Goal: Information Seeking & Learning: Find specific fact

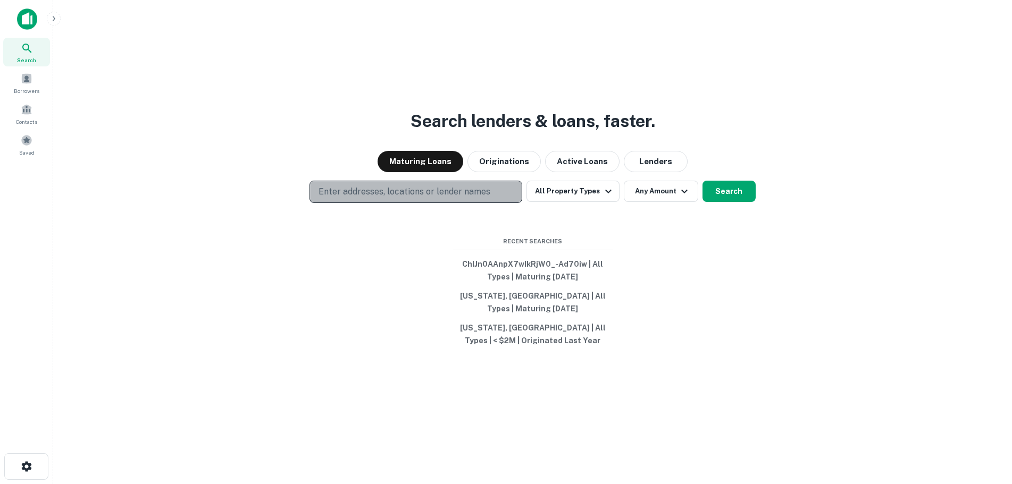
click at [447, 195] on p "Enter addresses, locations or lender names" at bounding box center [404, 192] width 172 height 13
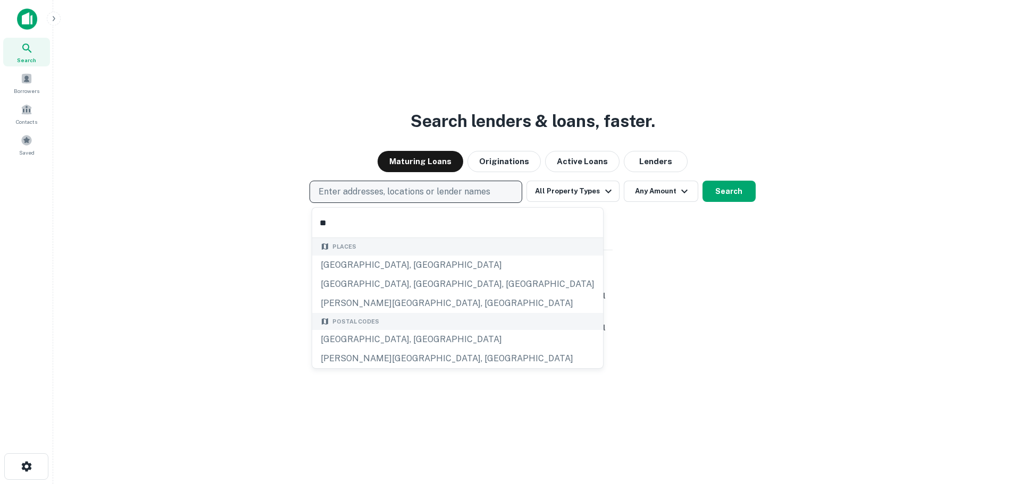
type input "*"
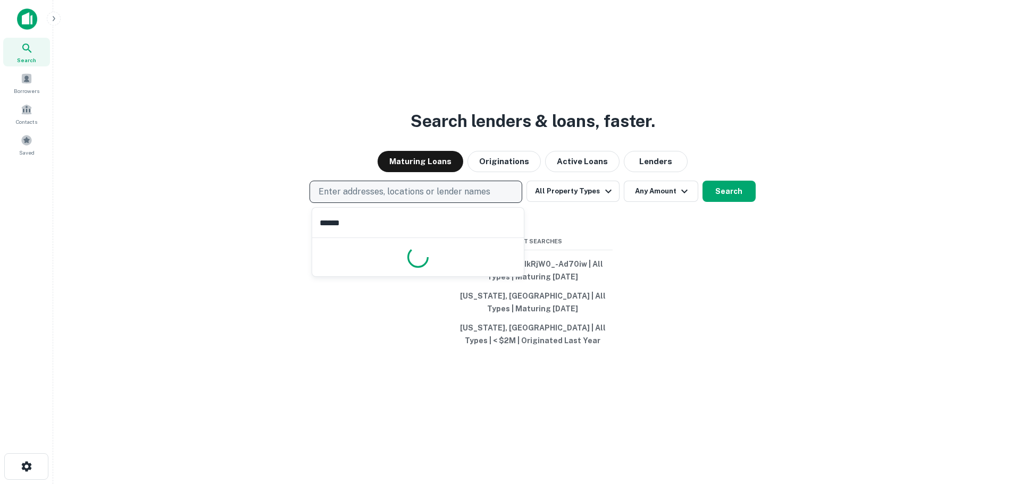
type input "******"
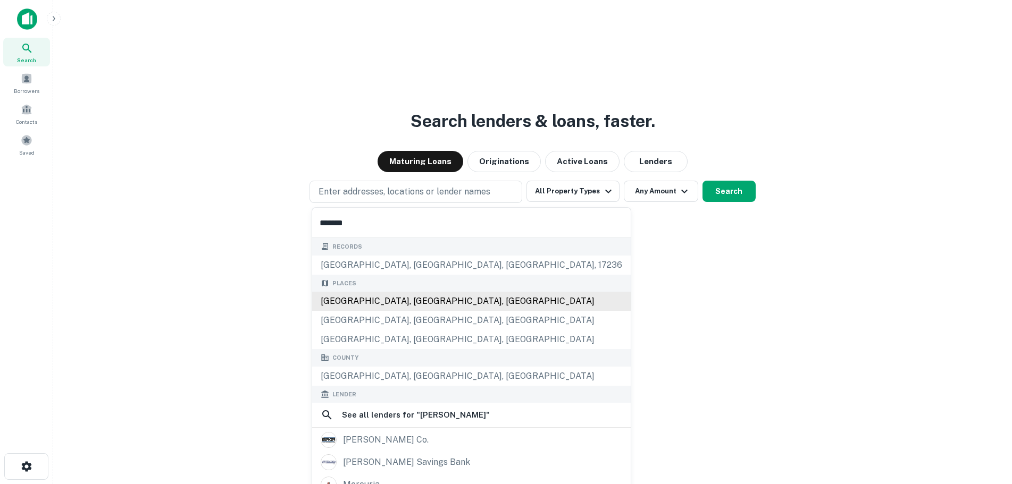
click at [407, 297] on div "Mercer County, NJ, USA" at bounding box center [471, 301] width 318 height 19
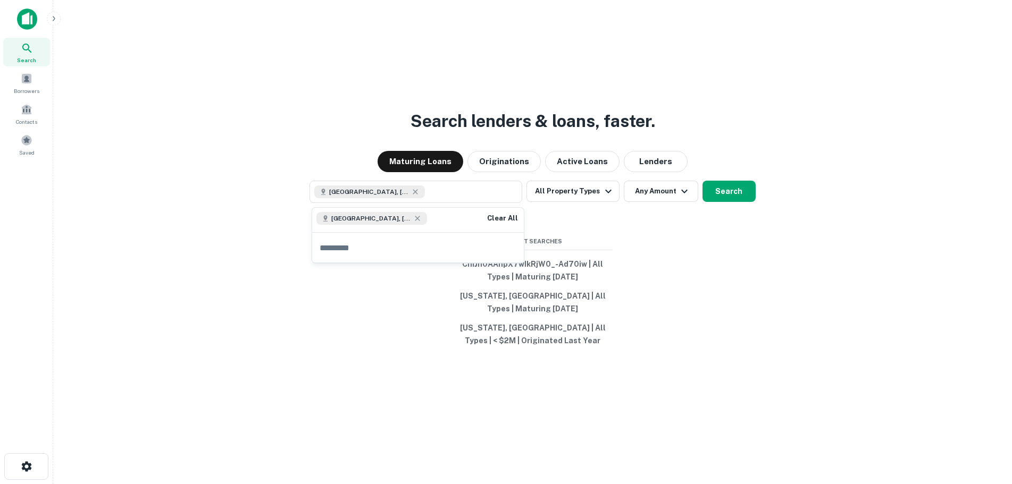
click at [421, 313] on div "Search lenders & loans, faster. Maturing Loans Originations Active Loans Lender…" at bounding box center [533, 268] width 942 height 484
click at [510, 161] on button "Originations" at bounding box center [503, 161] width 73 height 21
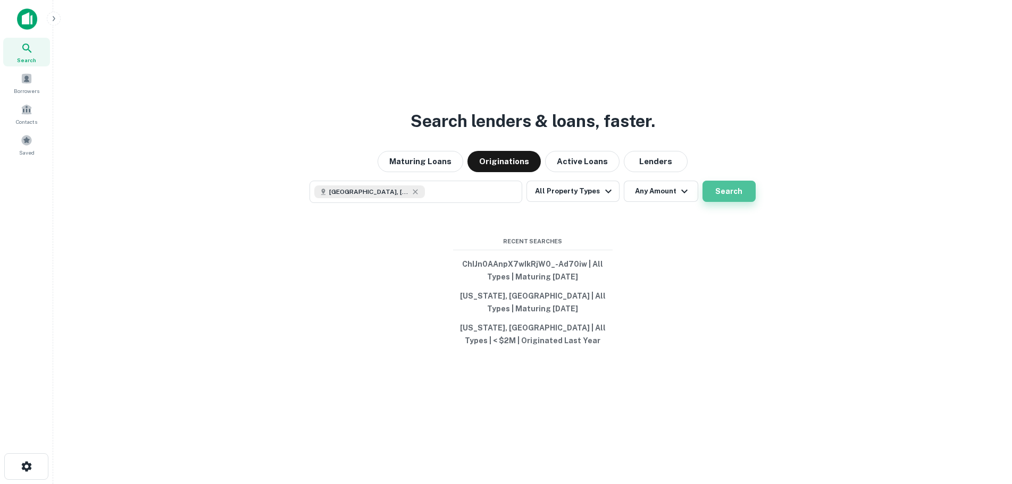
click at [721, 189] on button "Search" at bounding box center [728, 191] width 53 height 21
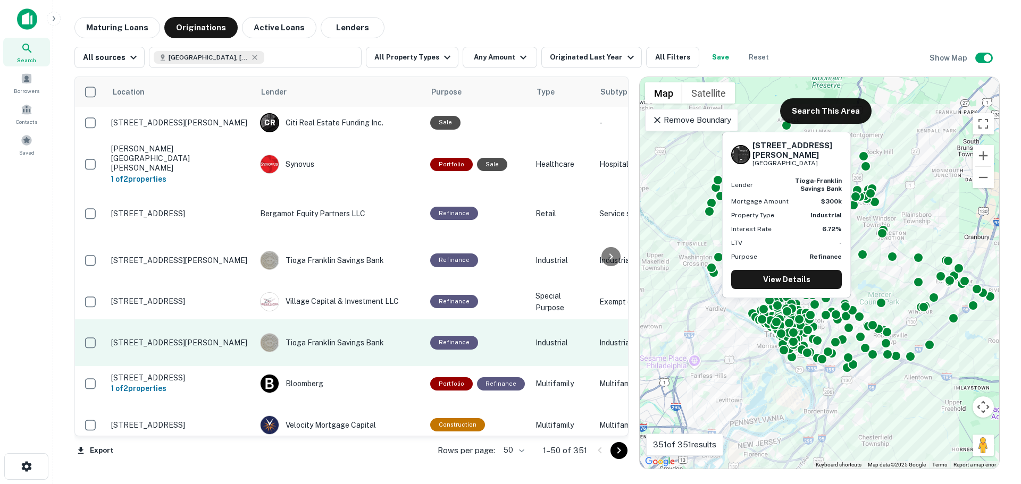
click at [205, 338] on p "53 Stout Ave Ewing, NJ 08638" at bounding box center [180, 343] width 138 height 10
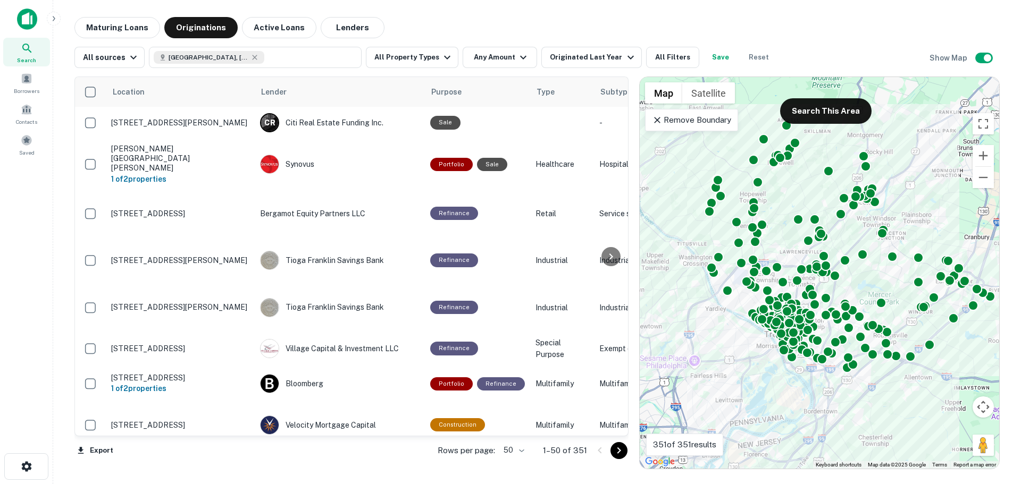
drag, startPoint x: 239, startPoint y: 436, endPoint x: 271, endPoint y: 436, distance: 31.9
click at [271, 436] on div "Export Rows per page: 50 ** 1–50 of 351" at bounding box center [351, 450] width 554 height 29
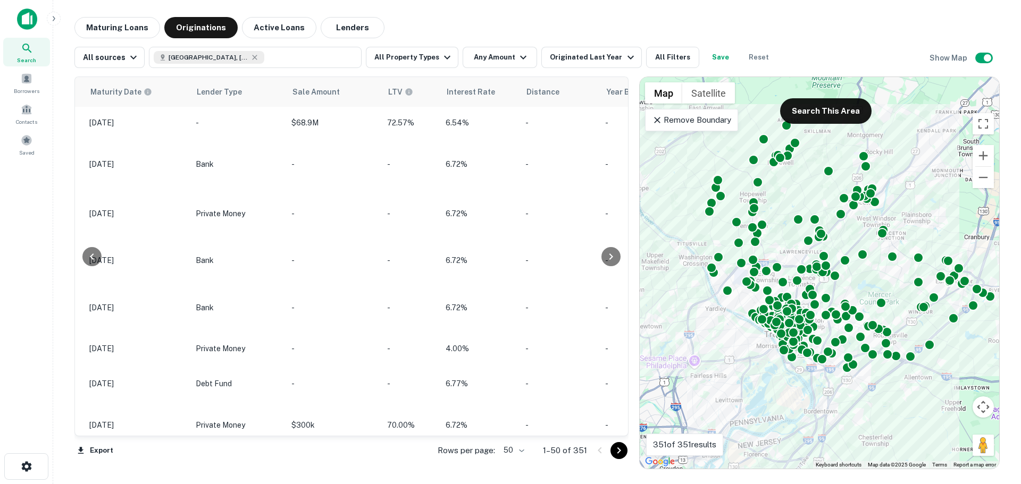
scroll to position [0, 973]
click at [507, 60] on button "Any Amount" at bounding box center [500, 57] width 74 height 21
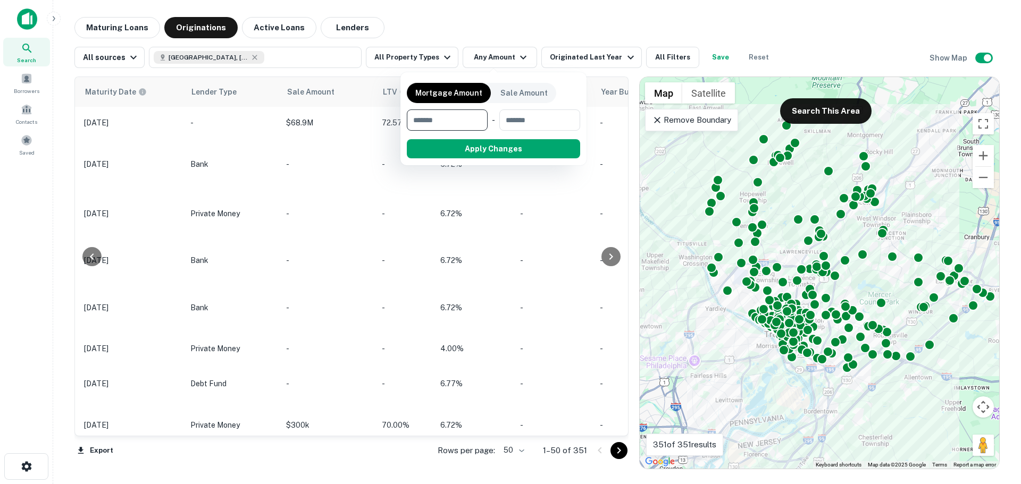
click at [458, 119] on input "number" at bounding box center [443, 120] width 73 height 21
click at [457, 122] on input "number" at bounding box center [443, 120] width 73 height 21
type input "*****"
click at [511, 118] on input "number" at bounding box center [539, 120] width 66 height 21
type input "*******"
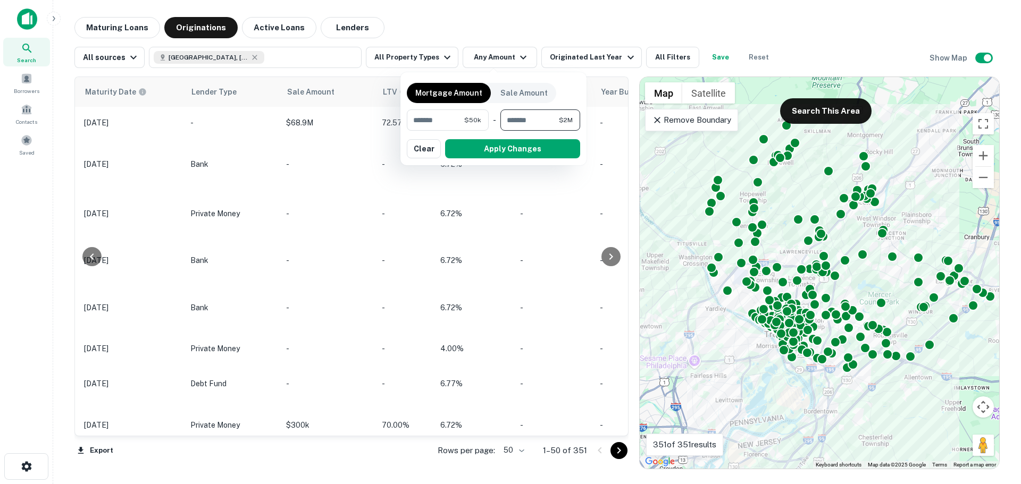
click at [520, 158] on button "button" at bounding box center [493, 158] width 173 height 1
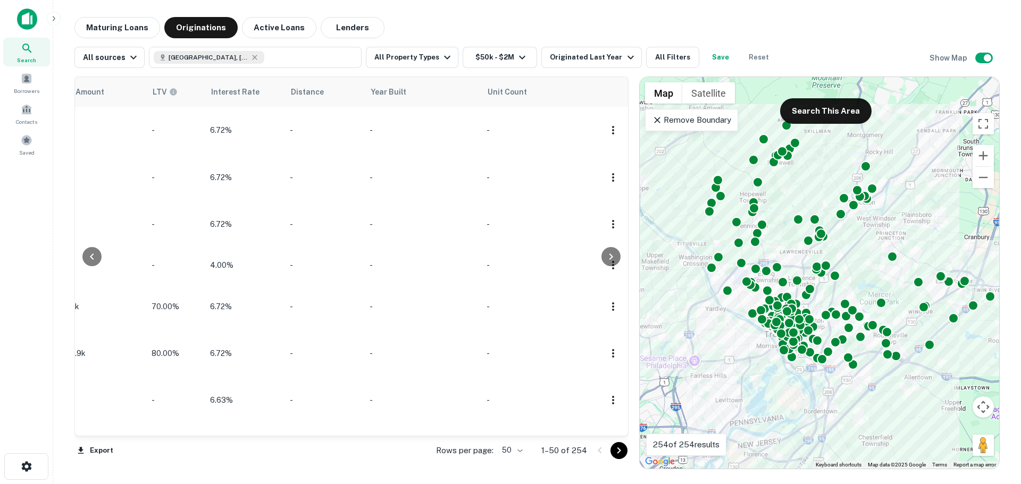
scroll to position [0, 1097]
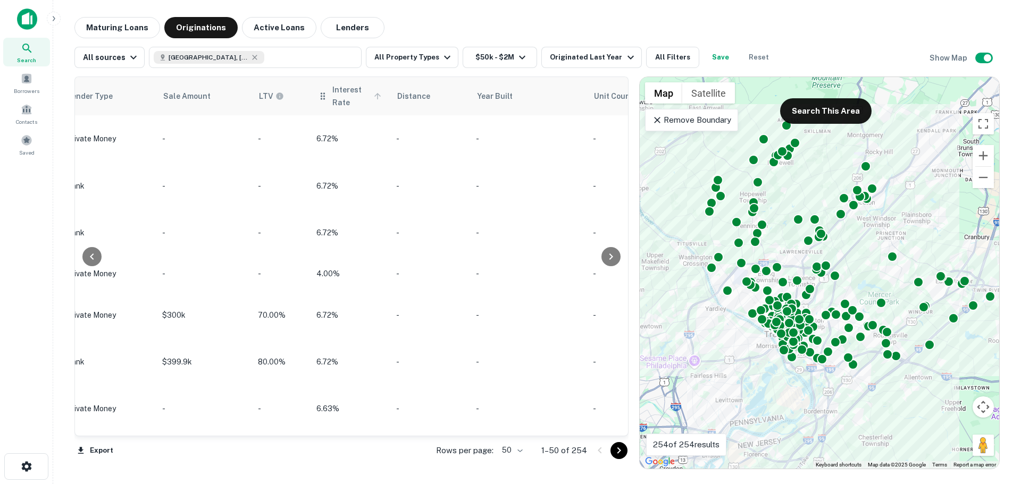
click at [340, 87] on span "Interest Rate" at bounding box center [358, 96] width 52 height 26
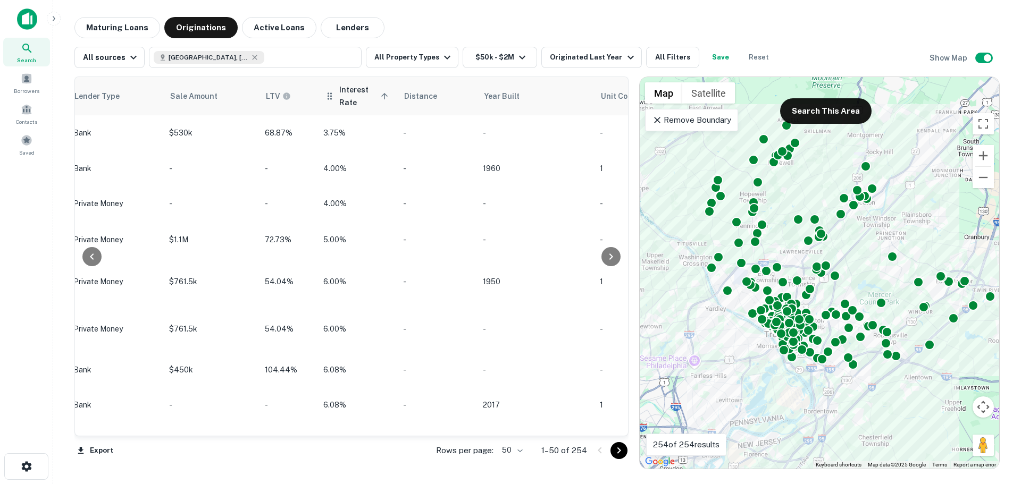
click at [354, 95] on span "Interest Rate sorted ascending" at bounding box center [365, 96] width 52 height 26
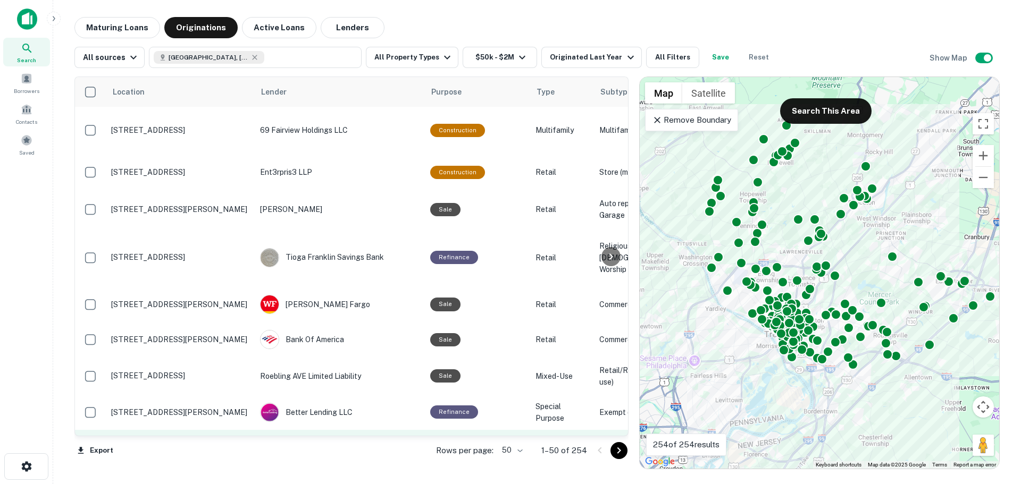
click at [136, 430] on td "1372 Route 130 Windsor, NJ 08561" at bounding box center [180, 448] width 149 height 37
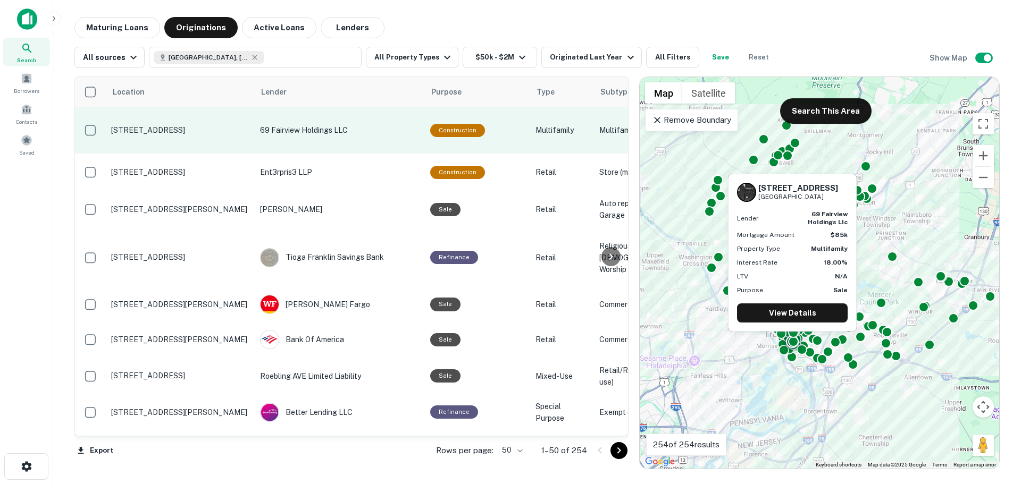
click at [267, 124] on p "69 Fairview Holdings LLC" at bounding box center [339, 130] width 159 height 12
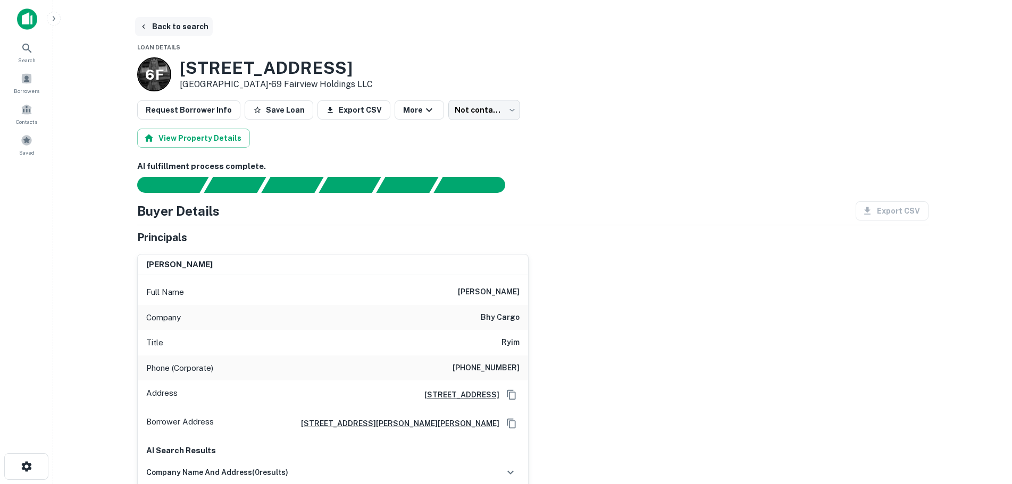
click at [174, 25] on button "Back to search" at bounding box center [174, 26] width 78 height 19
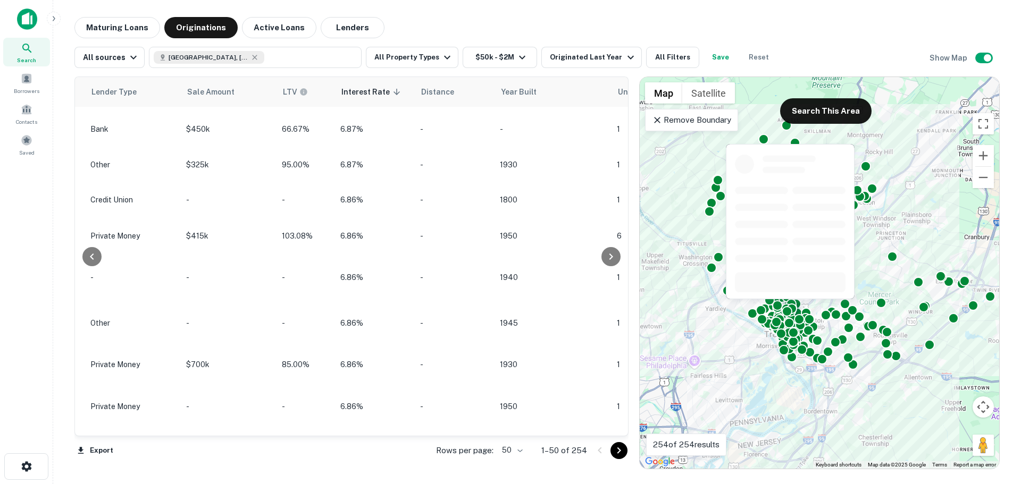
scroll to position [1533, 1053]
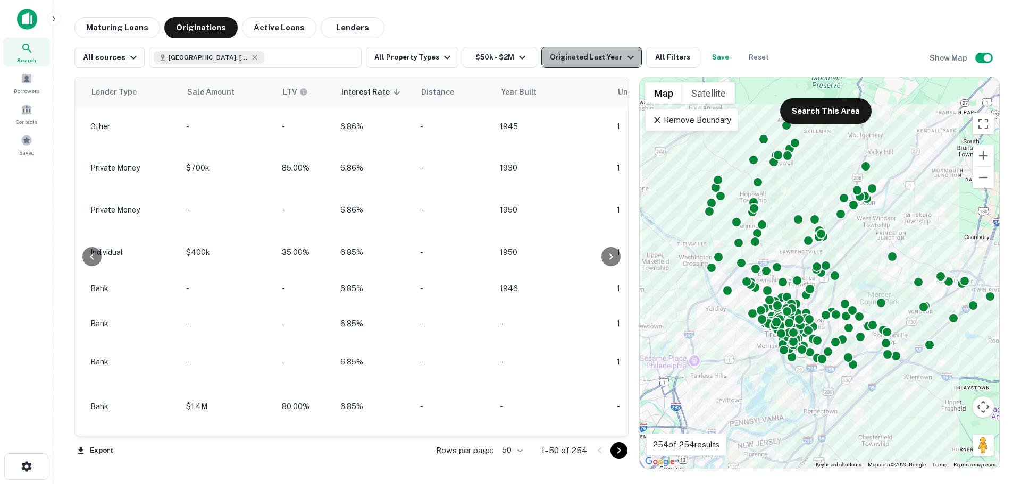
click at [592, 56] on div "Originated Last Year" at bounding box center [593, 57] width 87 height 13
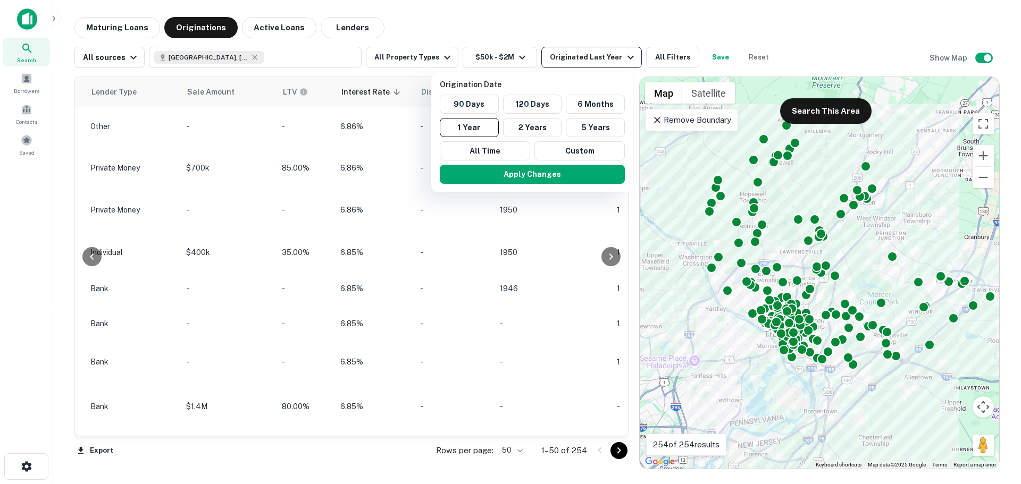
click at [592, 56] on div at bounding box center [510, 242] width 1021 height 484
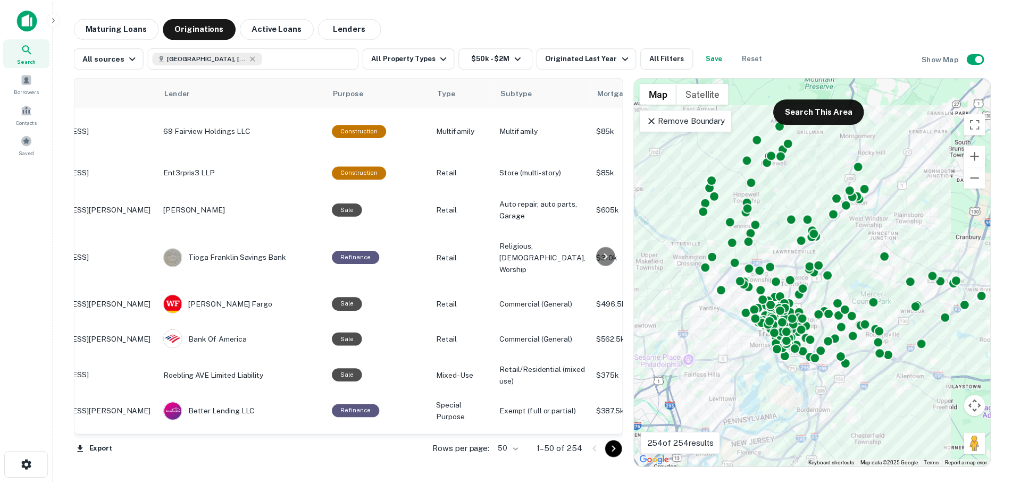
scroll to position [0, 0]
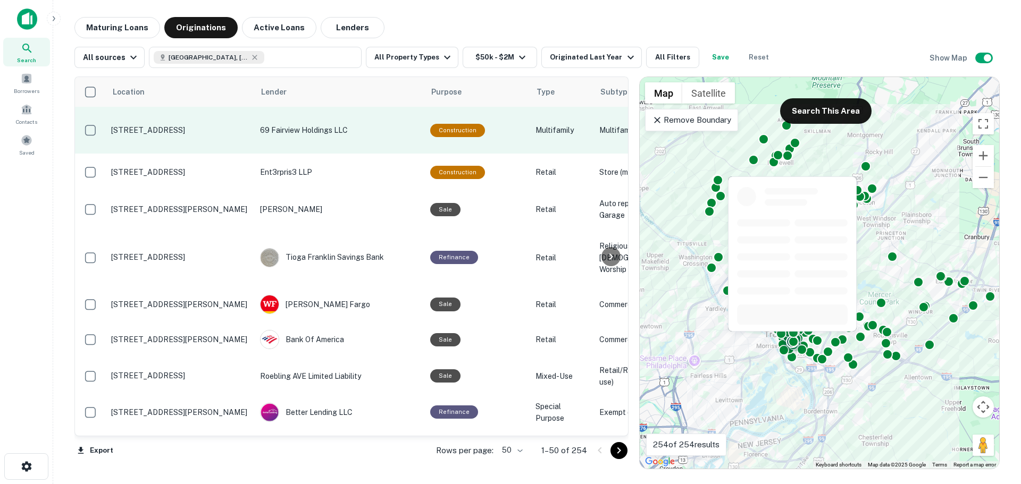
click at [203, 126] on p "1045 S Clinton Ave Trenton, NJ 08611" at bounding box center [180, 130] width 138 height 10
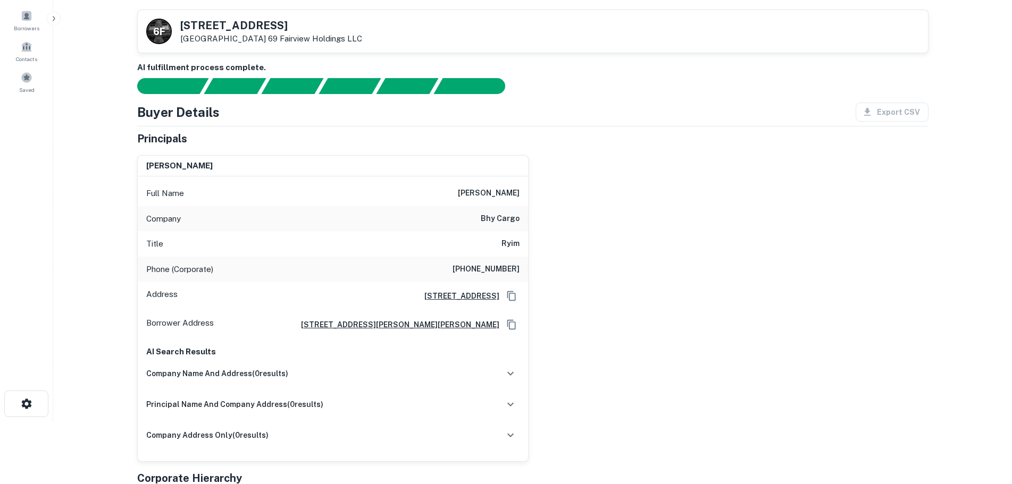
scroll to position [53, 0]
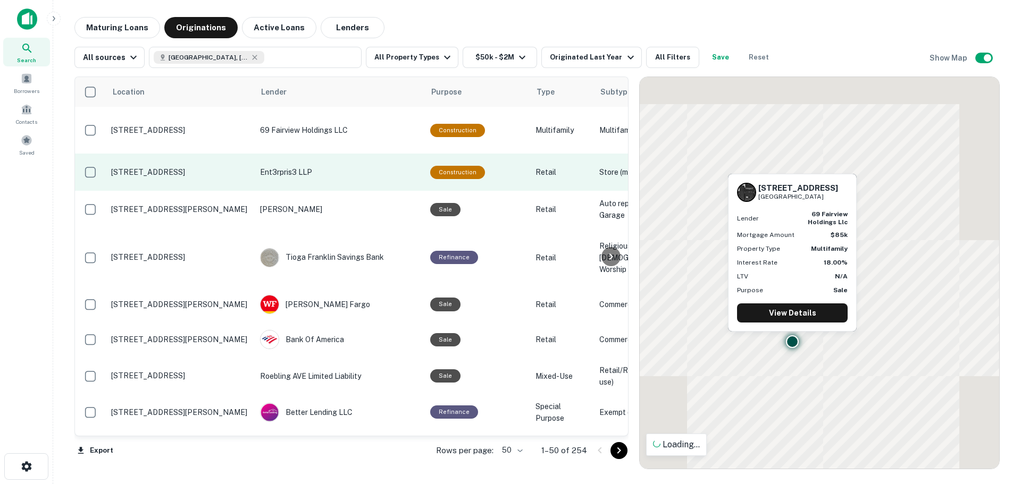
click at [167, 167] on p "37 E State St Trenton, NJ 08608" at bounding box center [180, 172] width 138 height 10
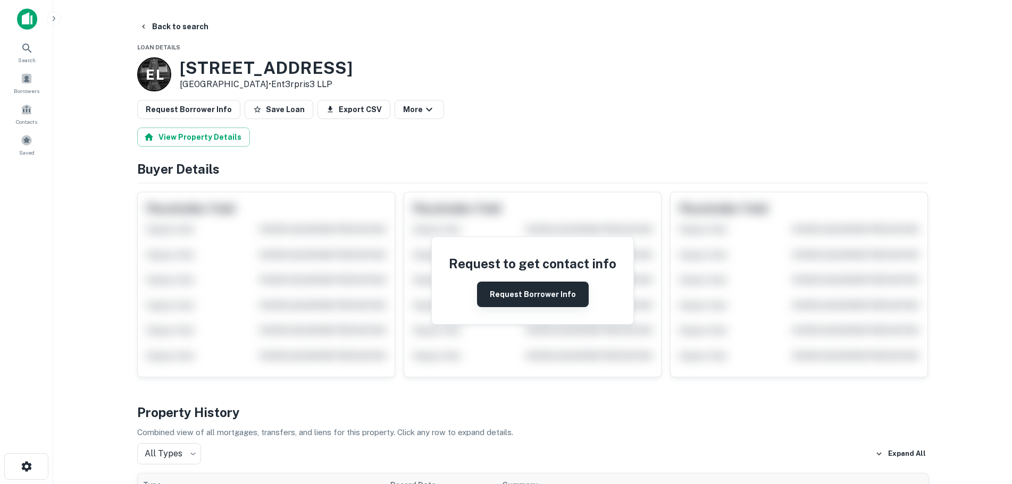
click at [558, 300] on button "Request Borrower Info" at bounding box center [533, 295] width 112 height 26
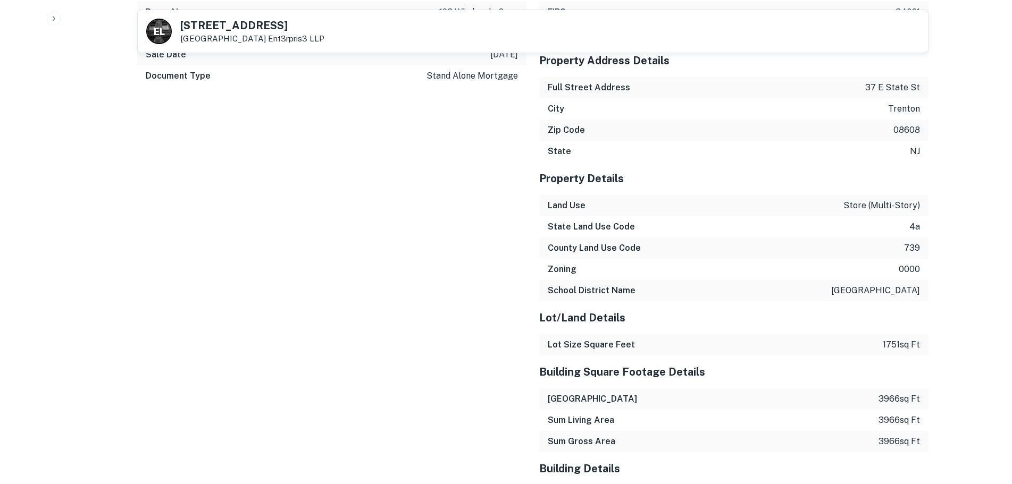
scroll to position [1381, 0]
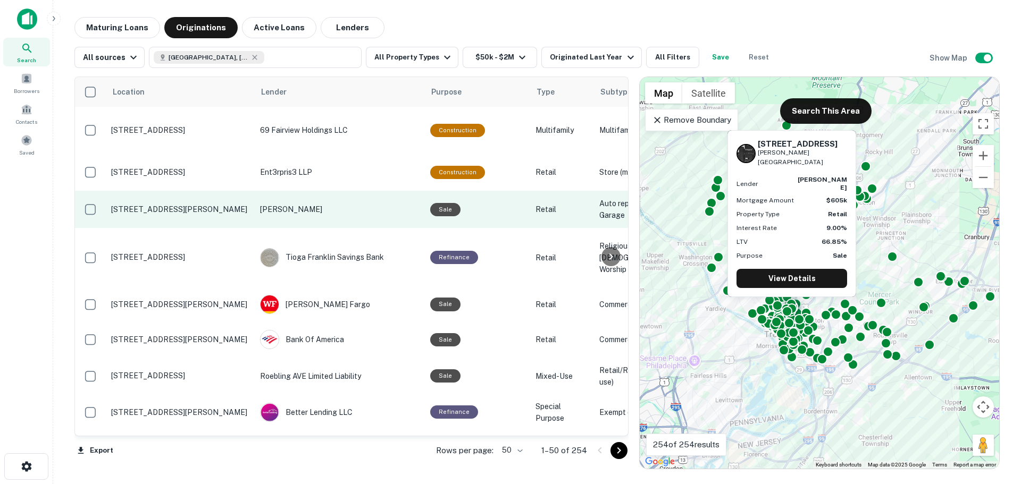
click at [207, 205] on p "1125 Brunswick Ave Lawrence Township, NJ 08648" at bounding box center [180, 210] width 138 height 10
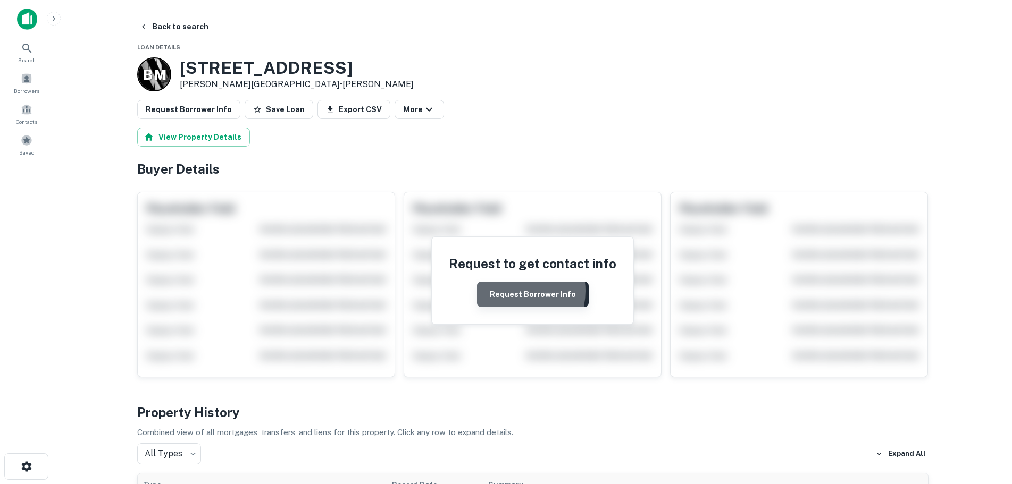
click at [514, 291] on button "Request Borrower Info" at bounding box center [533, 295] width 112 height 26
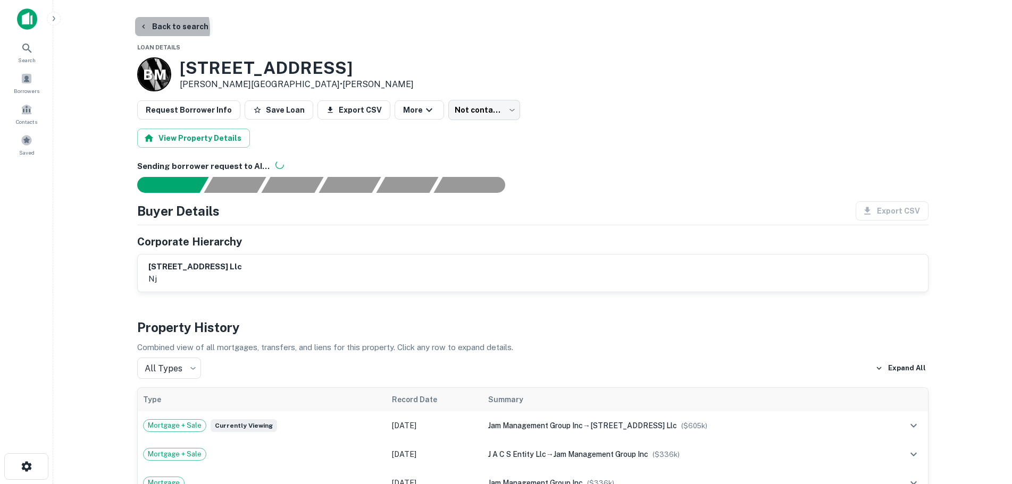
click at [155, 29] on button "Back to search" at bounding box center [174, 26] width 78 height 19
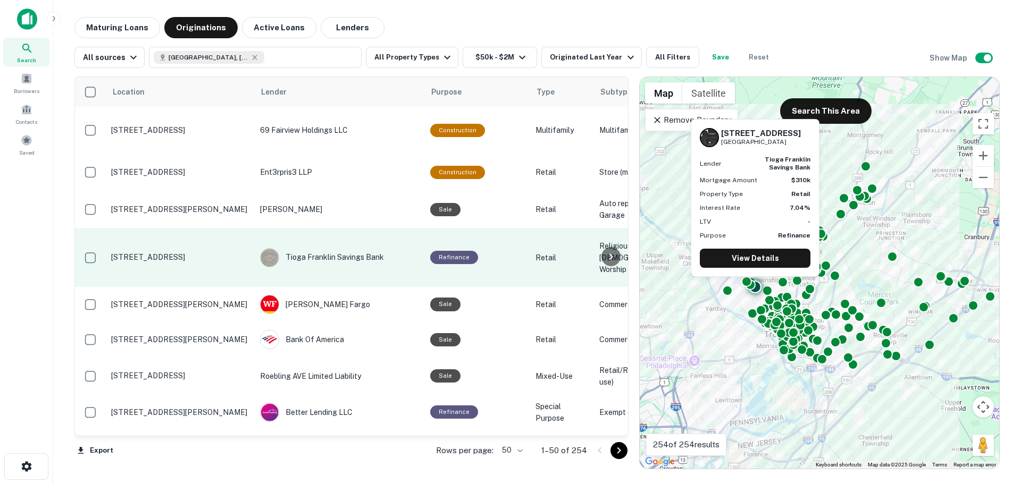
click at [179, 253] on p "1130 Lower Ferry Rd Ewing, NJ 08618" at bounding box center [180, 258] width 138 height 10
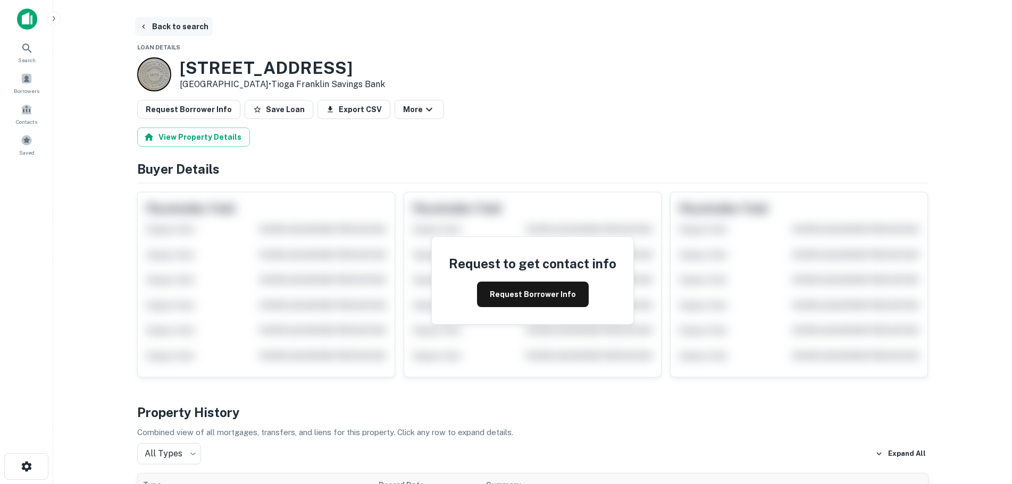
click at [183, 28] on button "Back to search" at bounding box center [174, 26] width 78 height 19
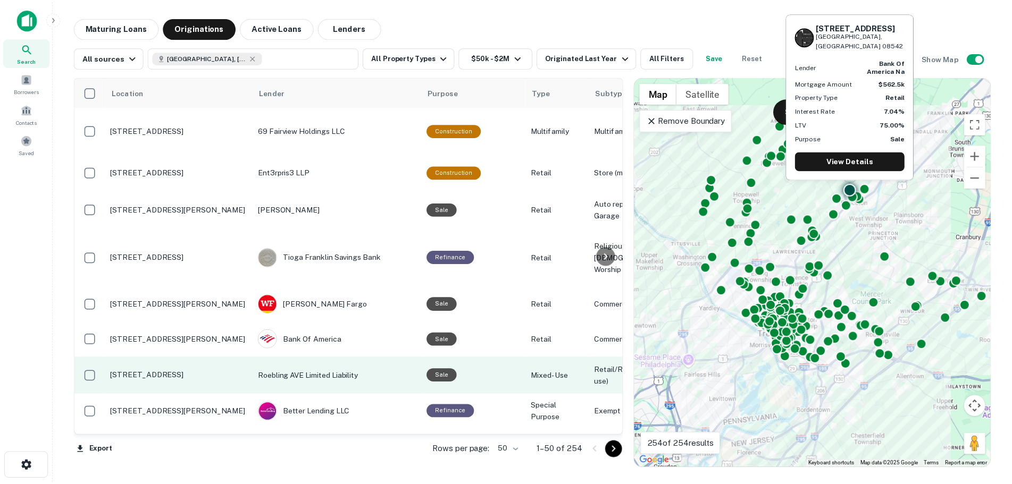
scroll to position [53, 0]
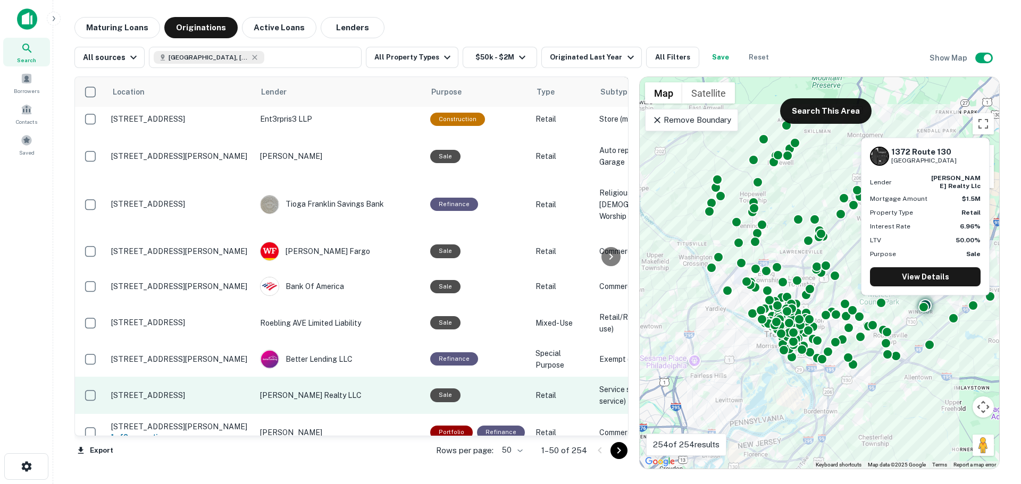
click at [210, 391] on p "1372 Route 130 Windsor, NJ 08561" at bounding box center [180, 396] width 138 height 10
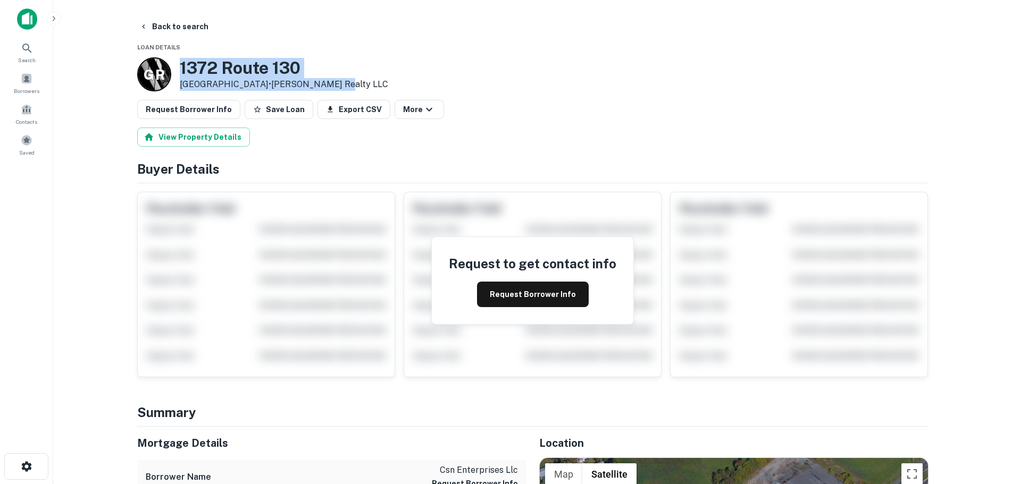
drag, startPoint x: 174, startPoint y: 64, endPoint x: 327, endPoint y: 81, distance: 153.5
click at [327, 81] on div "G R 1372 Route 130 Windsor, NJ 08561 • Grewal Realty LLC" at bounding box center [262, 74] width 251 height 34
click at [246, 69] on h3 "1372 Route 130" at bounding box center [284, 68] width 208 height 20
drag, startPoint x: 183, startPoint y: 66, endPoint x: 248, endPoint y: 74, distance: 64.8
click at [247, 74] on h3 "1372 Route 130" at bounding box center [284, 68] width 208 height 20
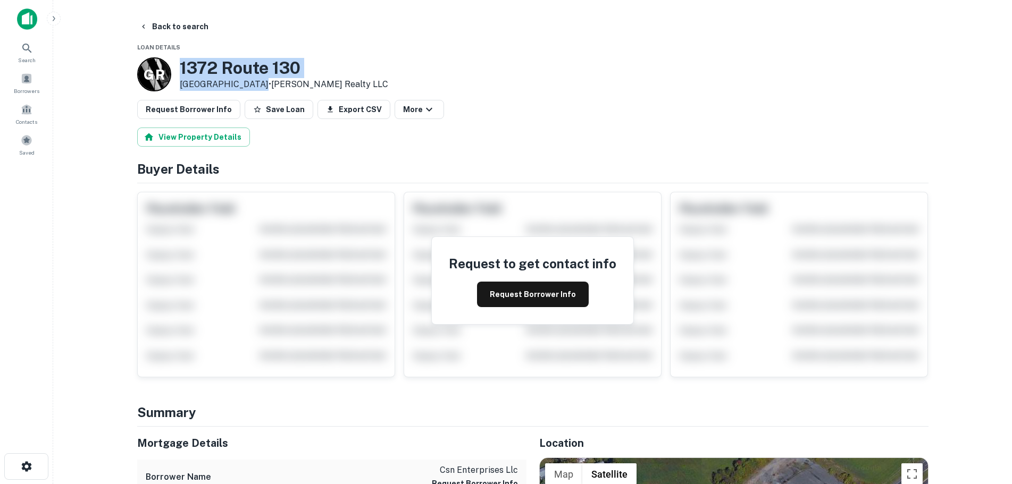
drag, startPoint x: 253, startPoint y: 81, endPoint x: 181, endPoint y: 70, distance: 72.7
click at [181, 70] on div "1372 Route 130 Windsor, NJ 08561 • Grewal Realty LLC" at bounding box center [284, 74] width 208 height 33
copy div "1372 Route 130 Windsor, NJ 08561"
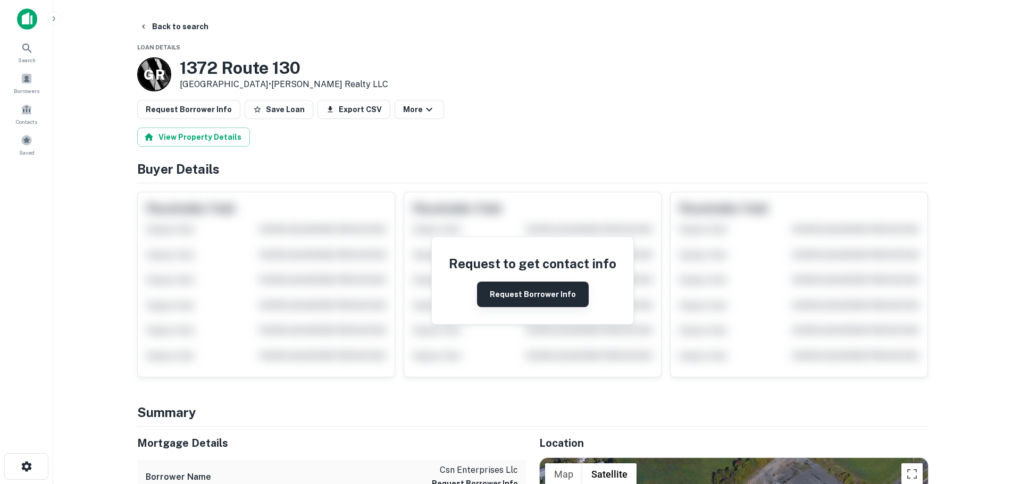
click at [550, 295] on button "Request Borrower Info" at bounding box center [533, 295] width 112 height 26
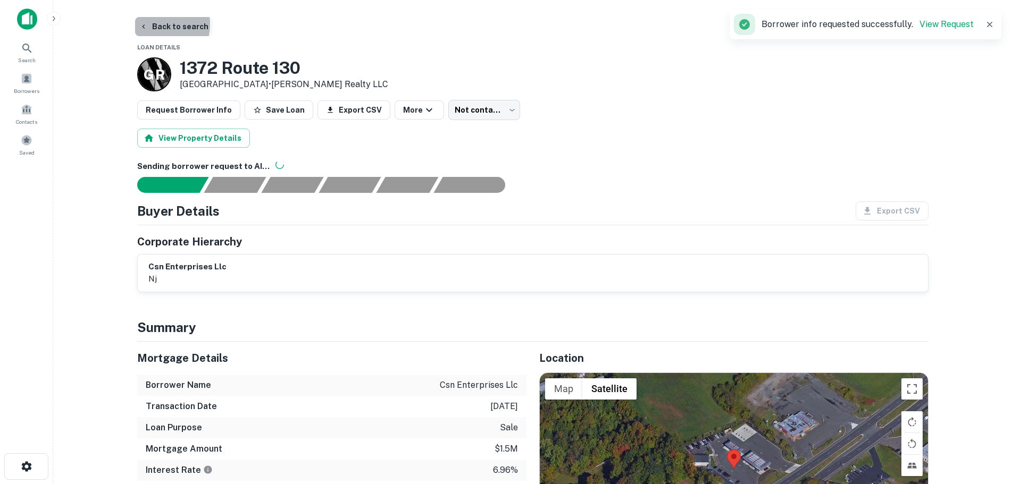
click at [154, 24] on button "Back to search" at bounding box center [174, 26] width 78 height 19
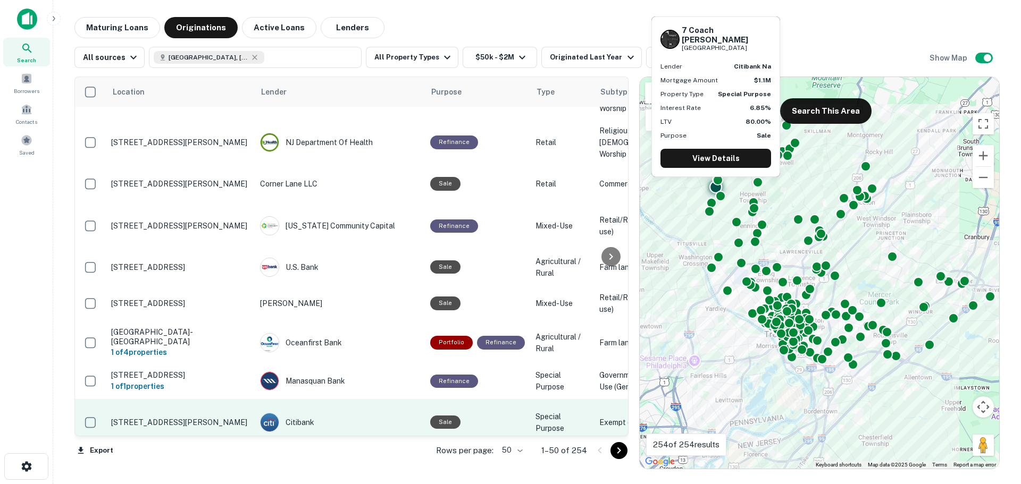
scroll to position [1533, 0]
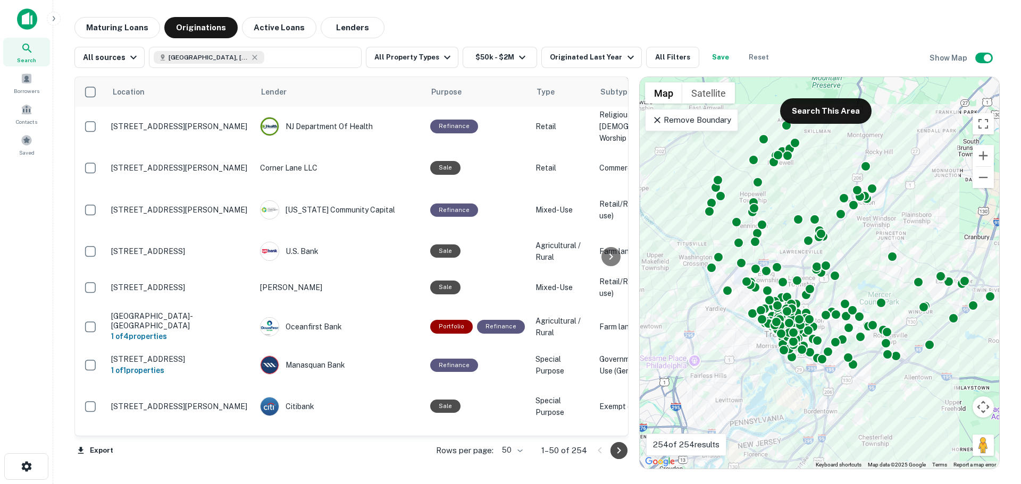
click at [616, 453] on icon "Go to next page" at bounding box center [618, 450] width 13 height 13
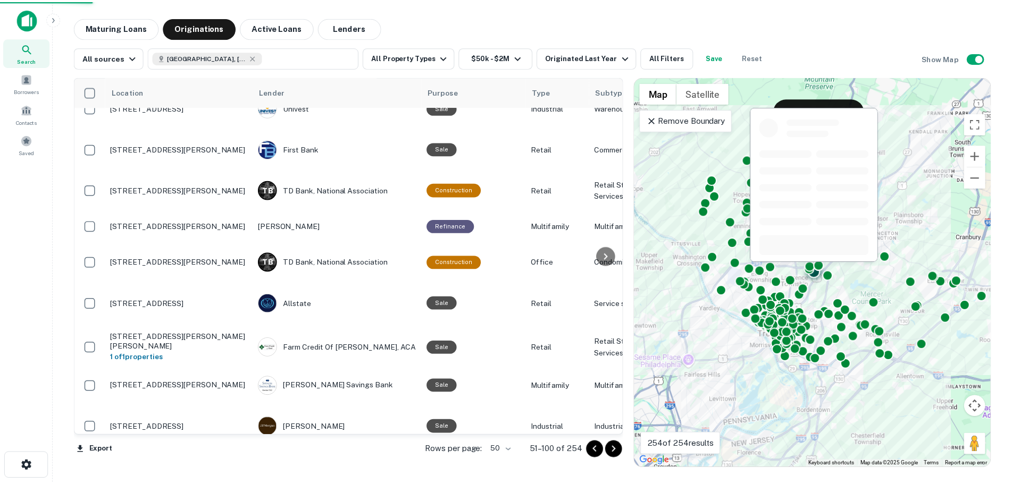
scroll to position [1508, 0]
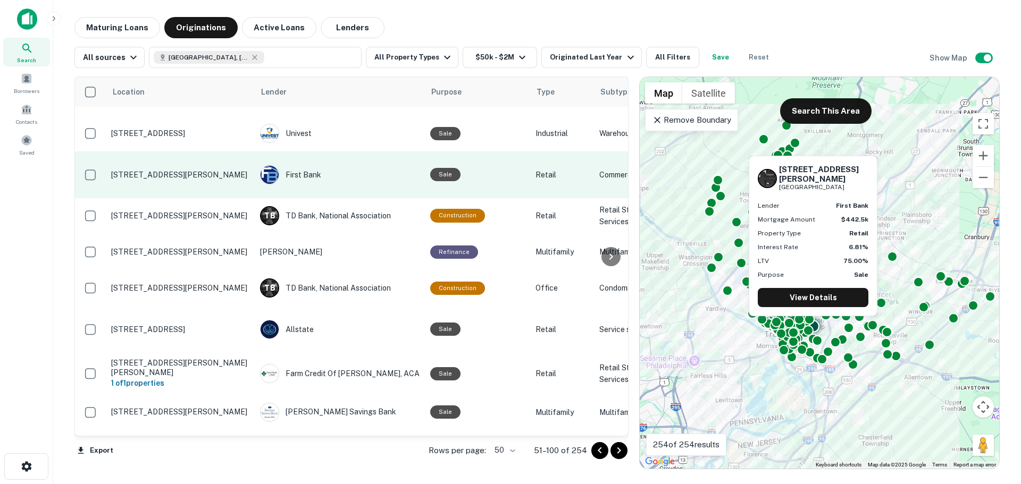
click at [196, 152] on td "33 Kuser Rd Trenton, NJ 08619" at bounding box center [180, 175] width 149 height 47
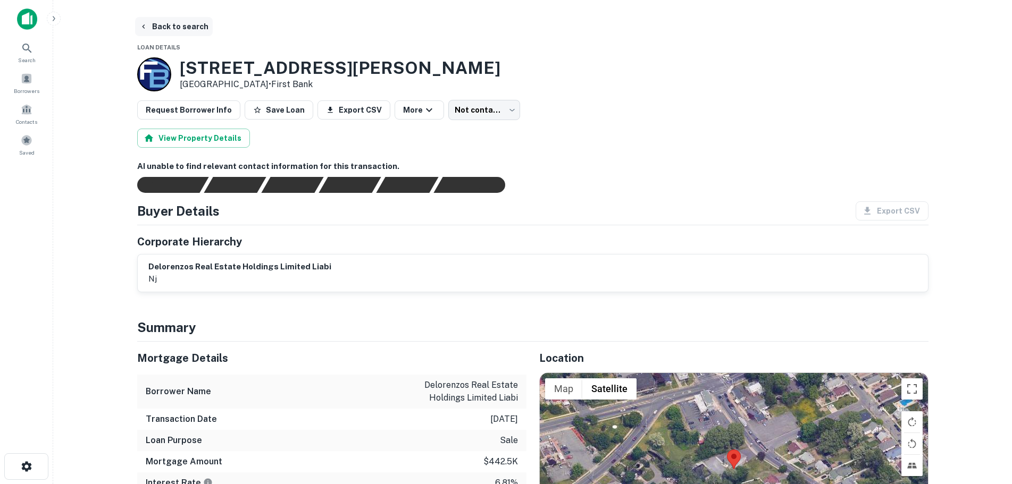
click at [159, 26] on button "Back to search" at bounding box center [174, 26] width 78 height 19
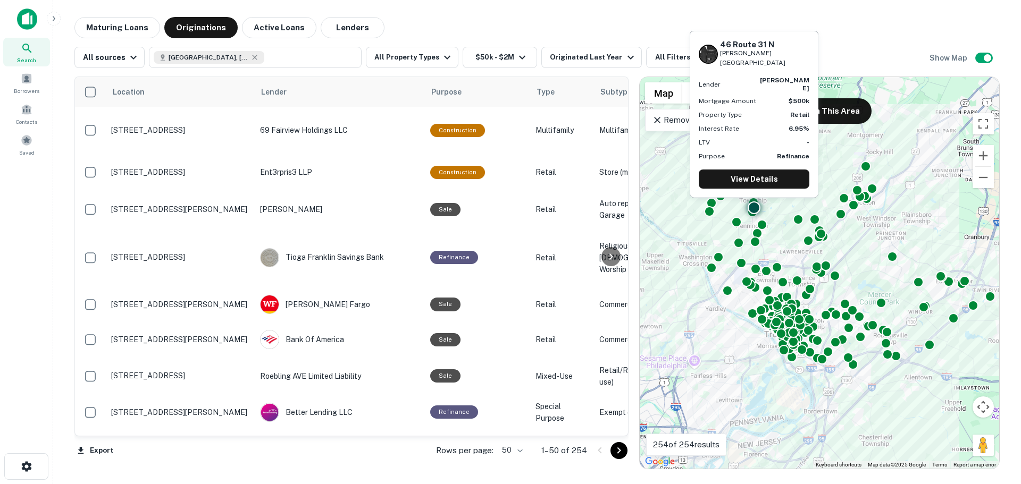
scroll to position [53, 0]
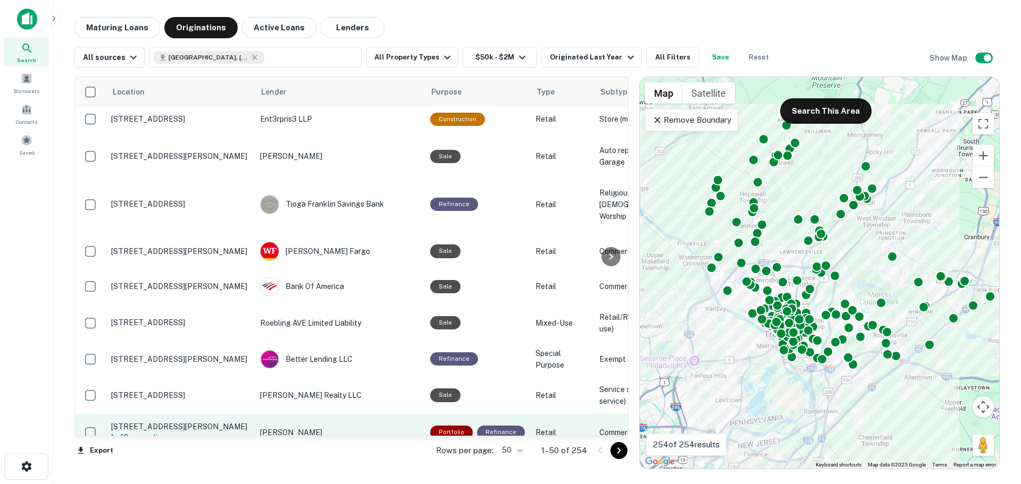
drag, startPoint x: 615, startPoint y: 449, endPoint x: 543, endPoint y: 400, distance: 87.6
click at [615, 449] on icon "Go to next page" at bounding box center [618, 450] width 13 height 13
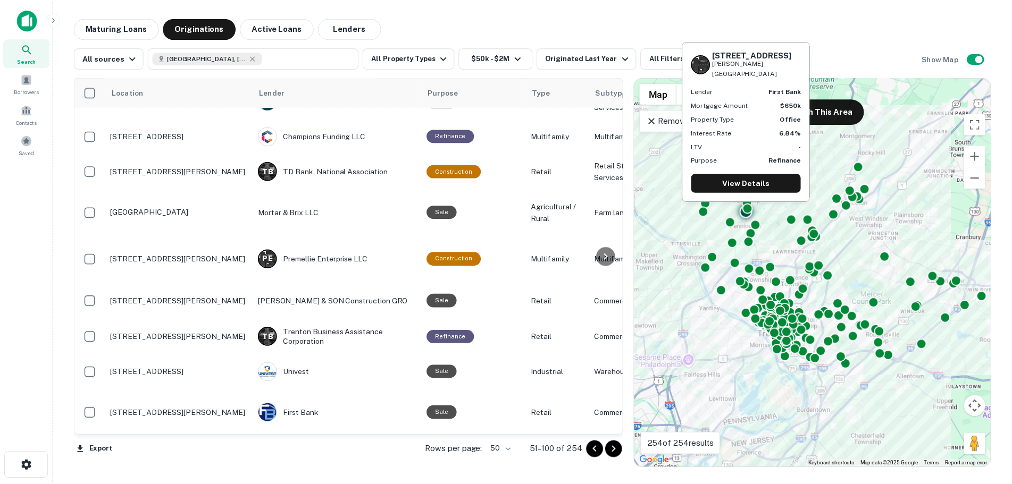
scroll to position [1285, 0]
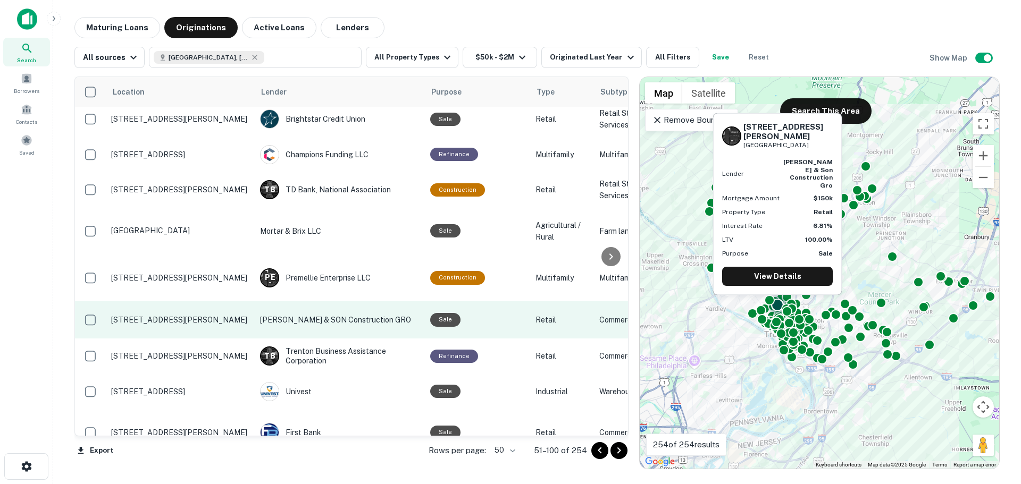
click at [315, 314] on p "Ference & SON Construction GRO" at bounding box center [339, 320] width 159 height 12
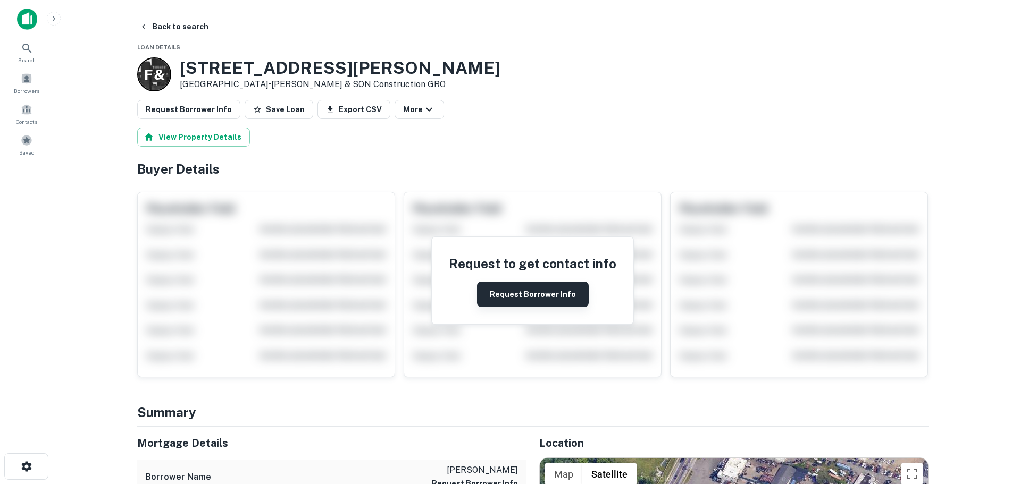
click at [574, 303] on button "Request Borrower Info" at bounding box center [533, 295] width 112 height 26
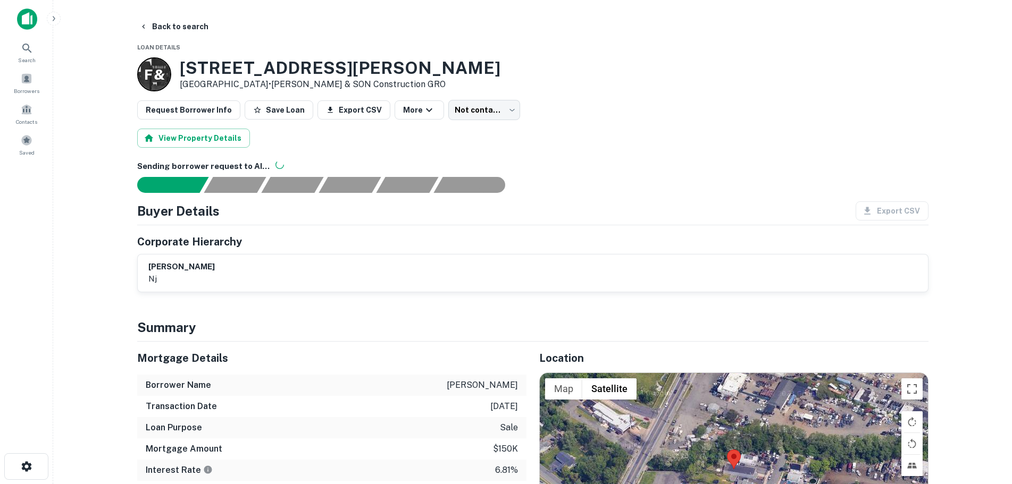
drag, startPoint x: 251, startPoint y: 85, endPoint x: 421, endPoint y: 83, distance: 169.6
click at [421, 83] on div "F & 425 Hazel Ave Ewing, NJ 08638 • Ference & SON Construction GRO" at bounding box center [532, 74] width 791 height 34
copy p "Ference & SON Construction GRO"
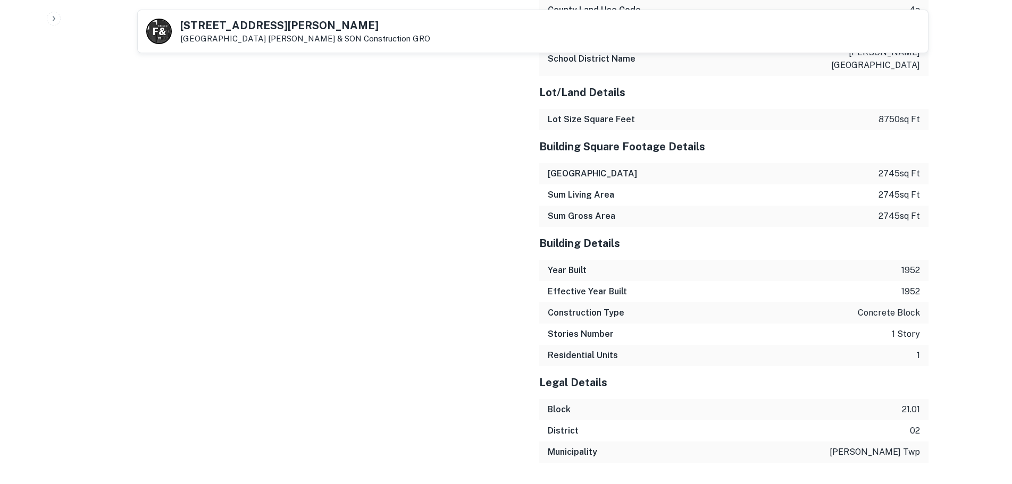
scroll to position [1326, 0]
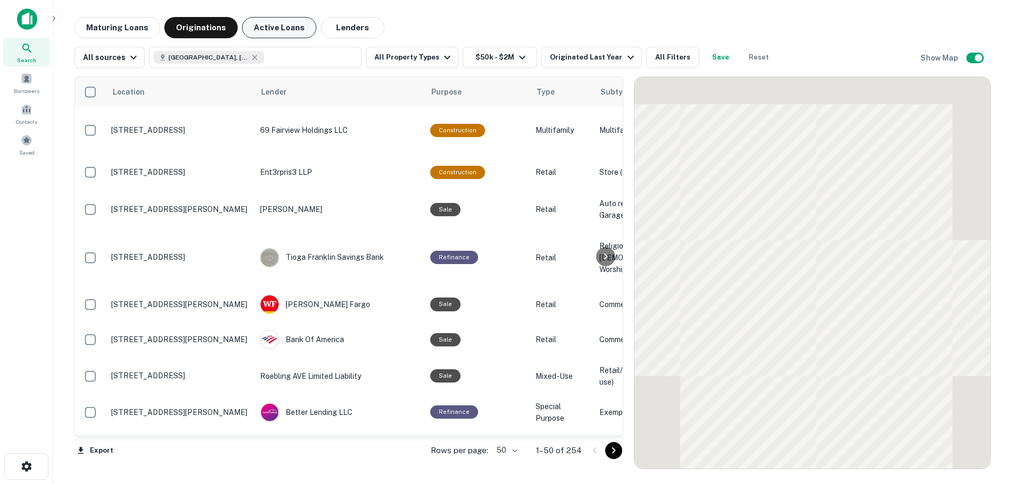
click at [249, 28] on button "Active Loans" at bounding box center [279, 27] width 74 height 21
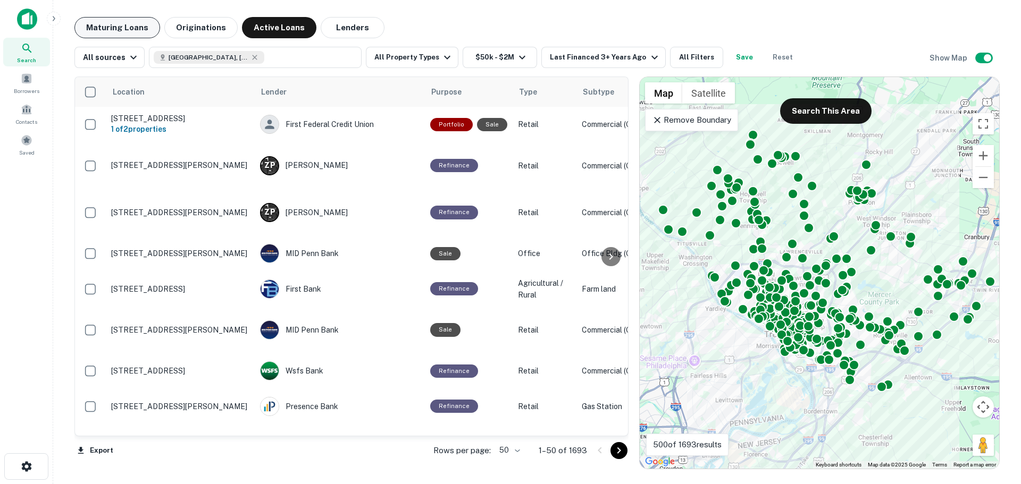
click at [120, 28] on button "Maturing Loans" at bounding box center [117, 27] width 86 height 21
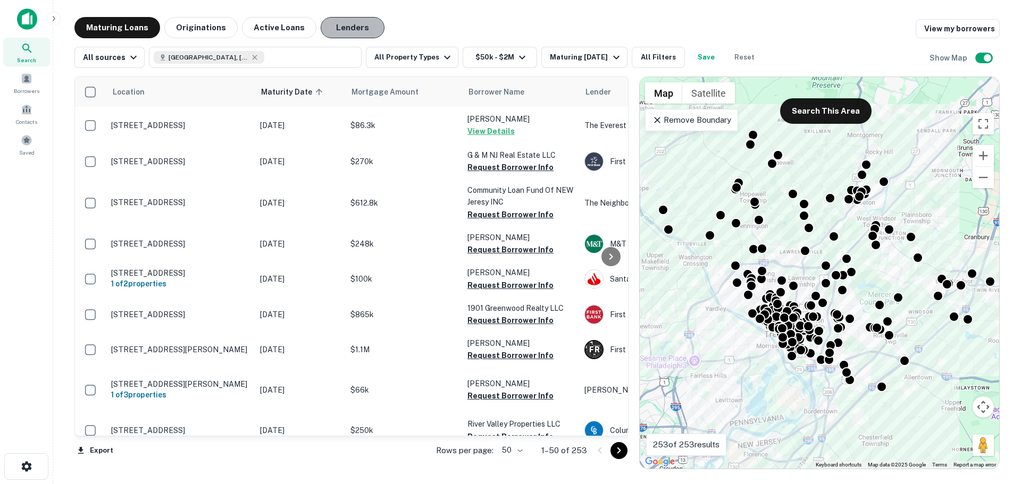
click at [334, 28] on button "Lenders" at bounding box center [353, 27] width 64 height 21
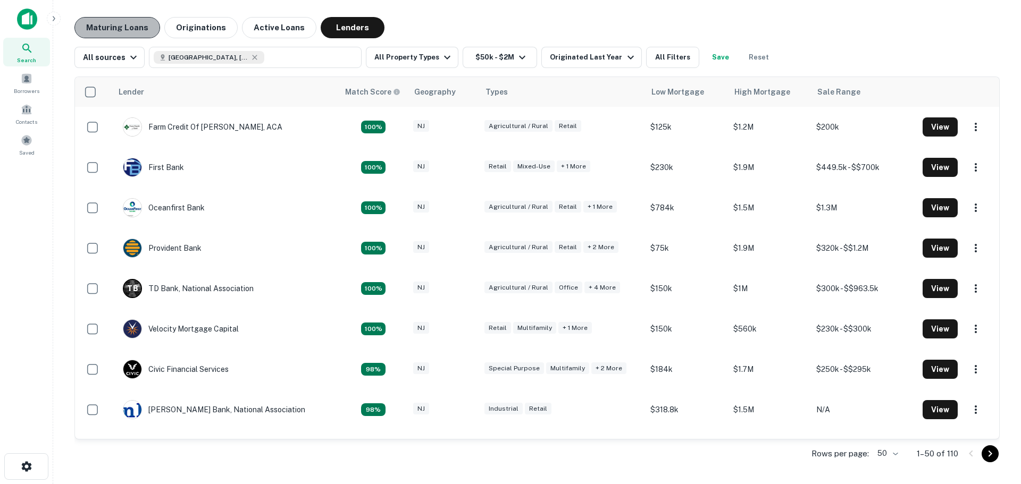
click at [109, 19] on button "Maturing Loans" at bounding box center [117, 27] width 86 height 21
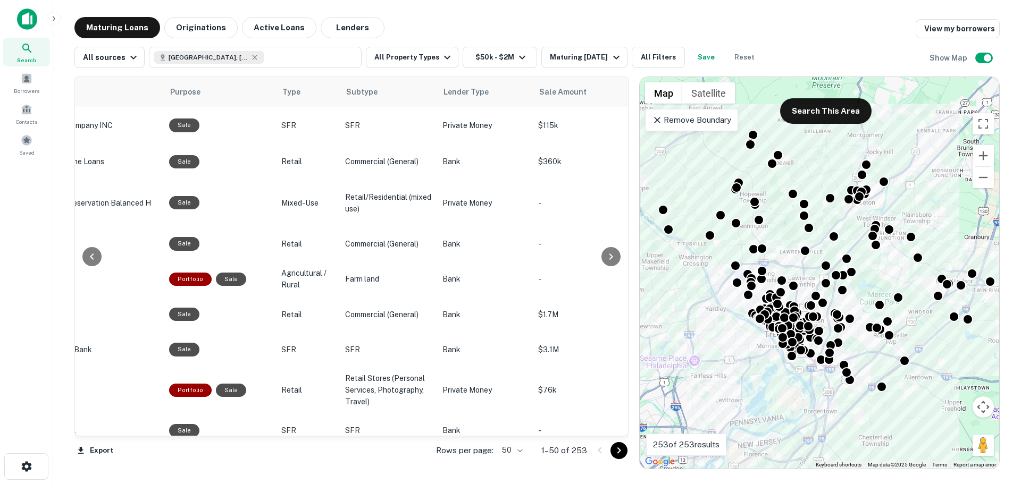
scroll to position [0, 704]
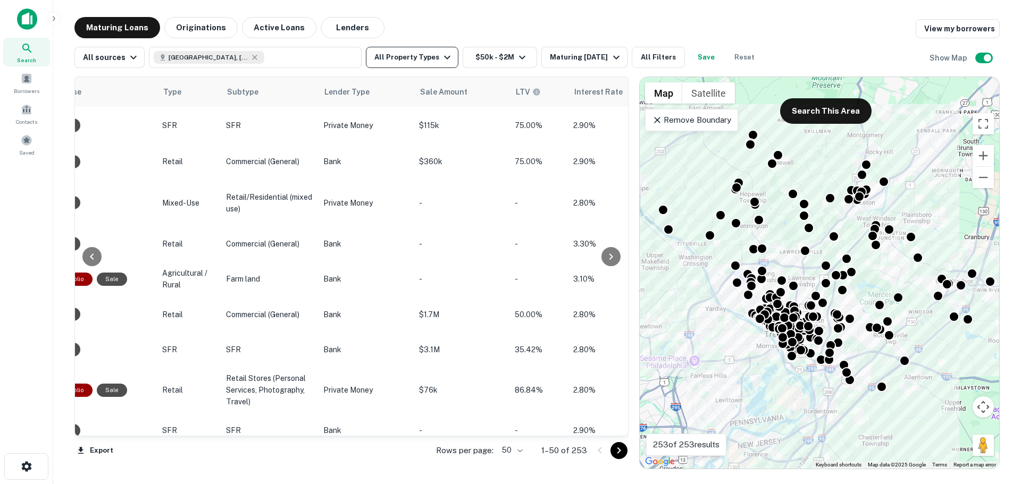
click at [422, 62] on button "All Property Types" at bounding box center [412, 57] width 93 height 21
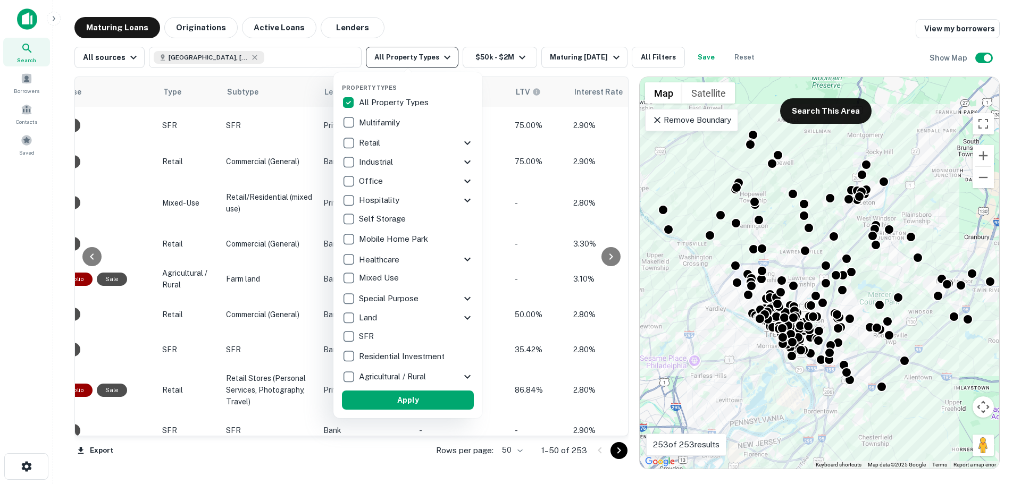
click at [422, 62] on div at bounding box center [510, 242] width 1021 height 484
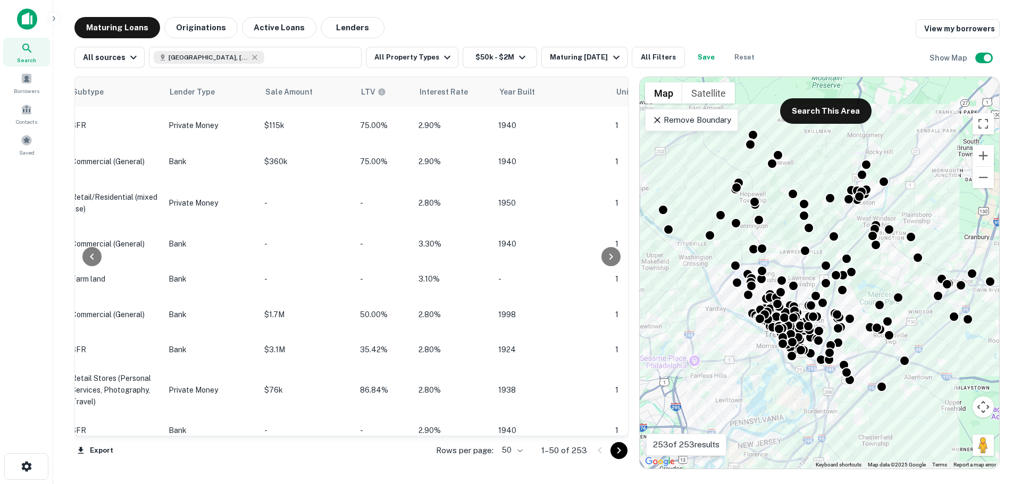
scroll to position [0, 896]
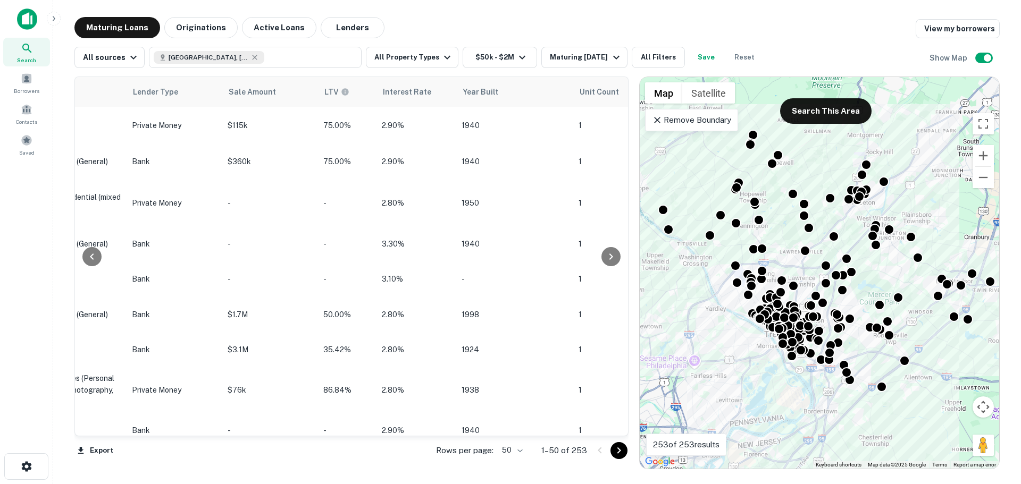
click at [518, 69] on div "Location Maturity Date sorted ascending Mortgage Amount Borrower Name Lender Pu…" at bounding box center [536, 268] width 925 height 401
click at [516, 61] on icon "button" at bounding box center [522, 57] width 13 height 13
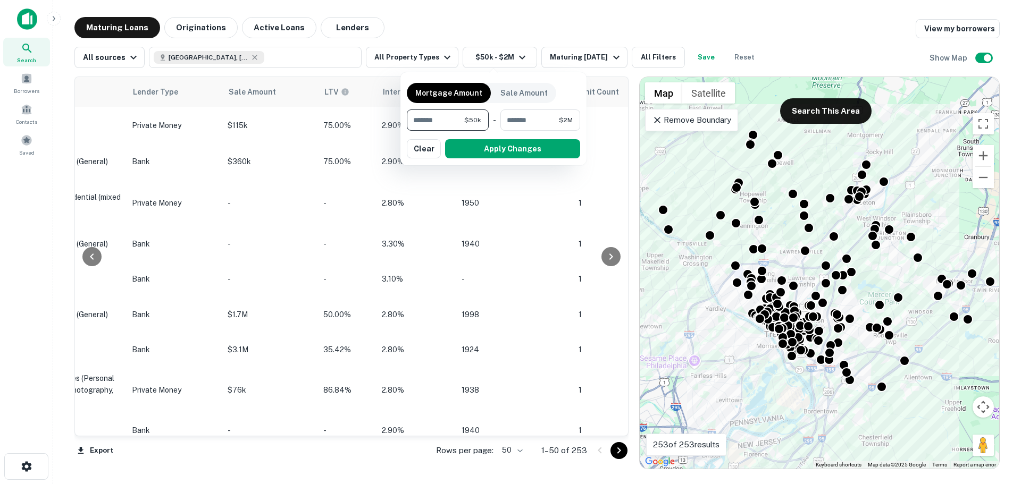
click at [415, 120] on input "*****" at bounding box center [435, 120] width 57 height 21
type input "******"
click at [479, 152] on button "Apply Changes" at bounding box center [512, 148] width 135 height 19
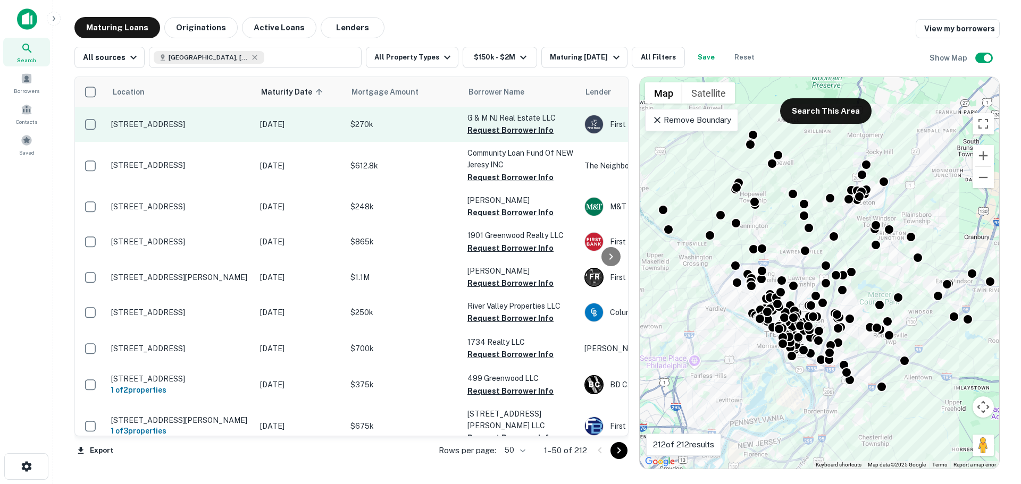
click at [187, 124] on p "1809 Sylvan Ave Trenton, NJ 08610" at bounding box center [180, 125] width 138 height 10
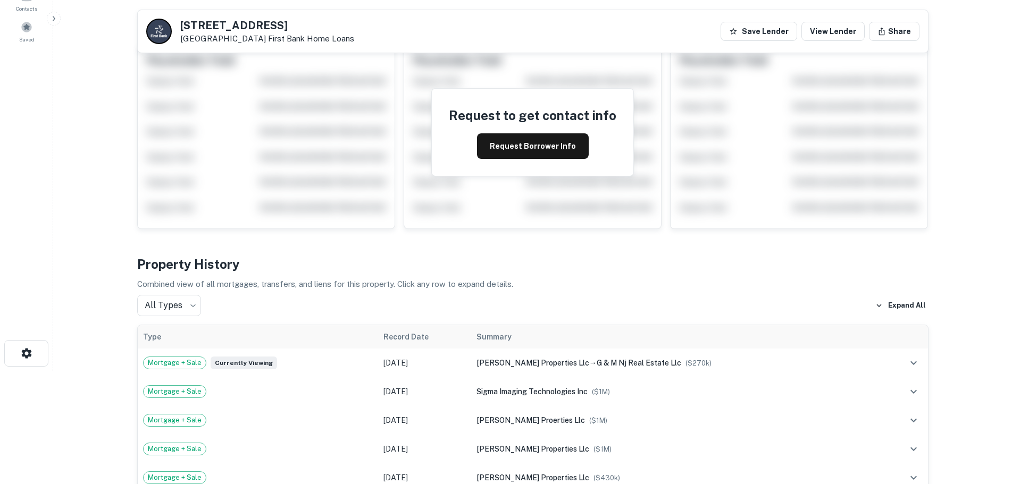
scroll to position [106, 0]
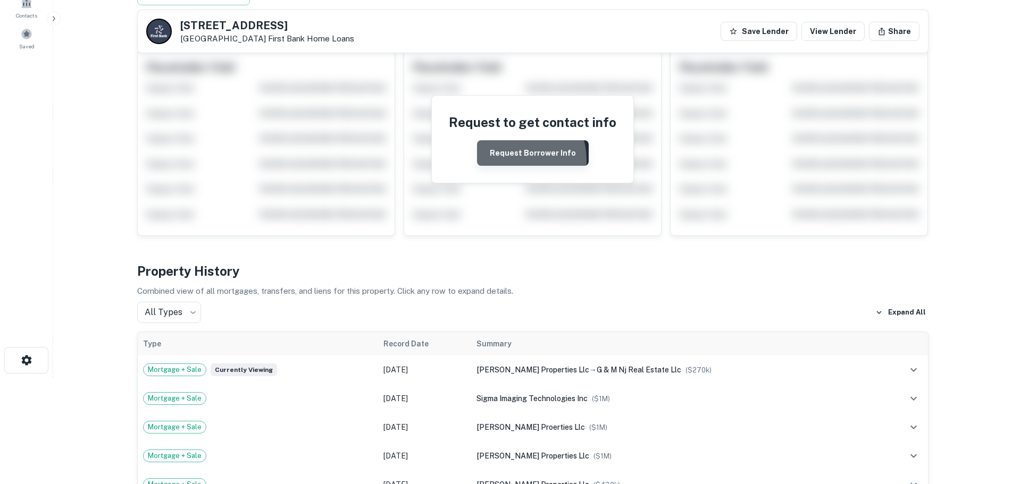
click at [512, 159] on button "Request Borrower Info" at bounding box center [533, 153] width 112 height 26
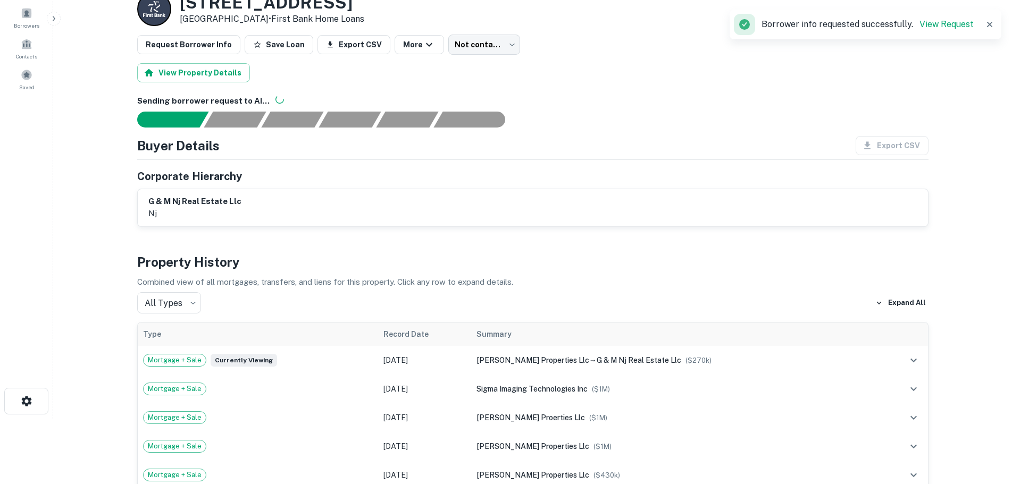
scroll to position [0, 0]
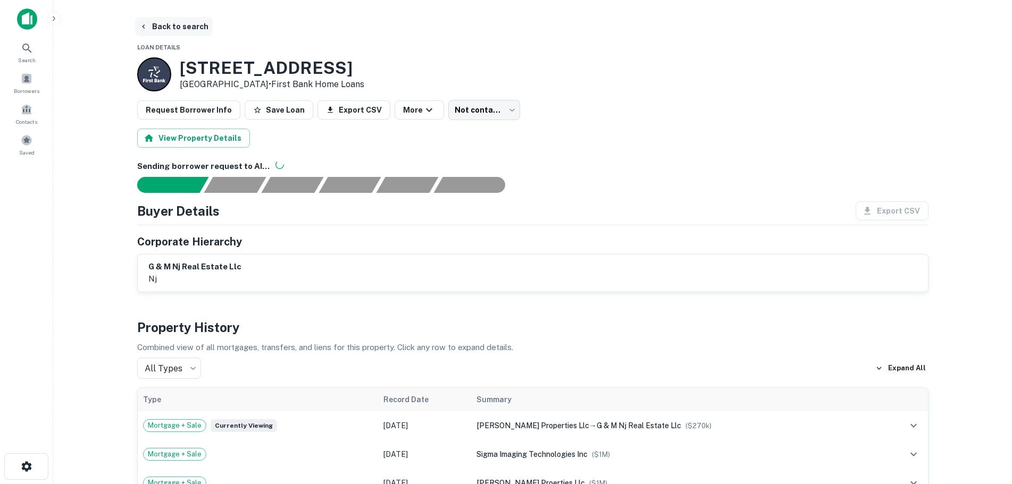
click at [164, 24] on button "Back to search" at bounding box center [174, 26] width 78 height 19
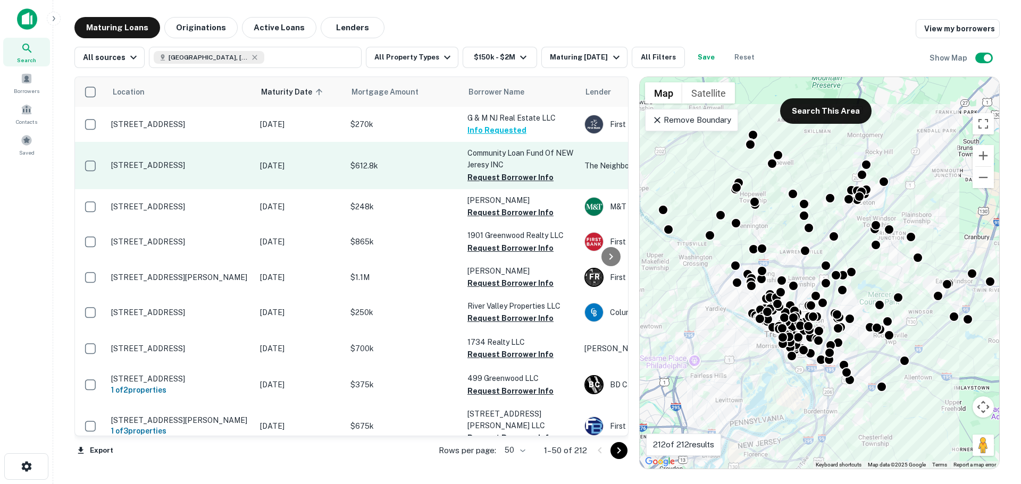
click at [197, 158] on td "540 N Clinton Ave Trenton, NJ 08638" at bounding box center [180, 165] width 149 height 47
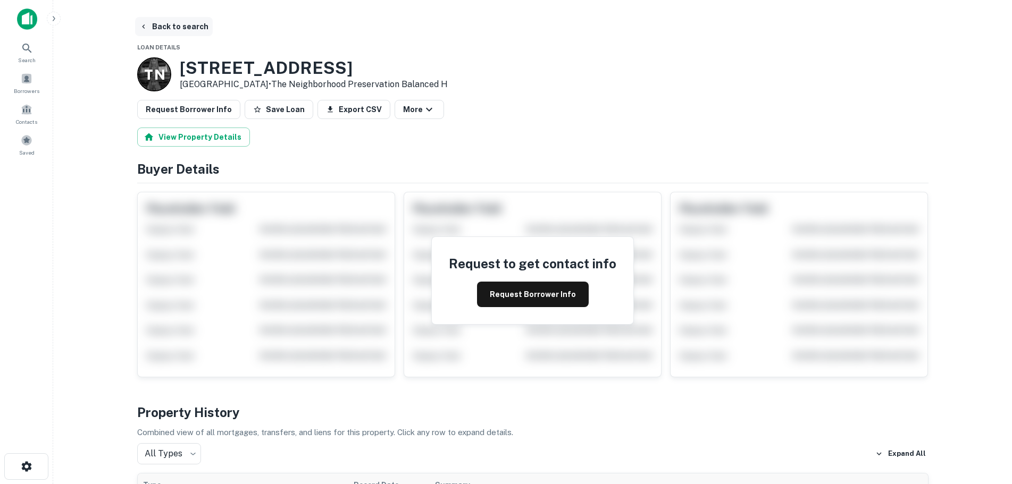
click at [163, 25] on button "Back to search" at bounding box center [174, 26] width 78 height 19
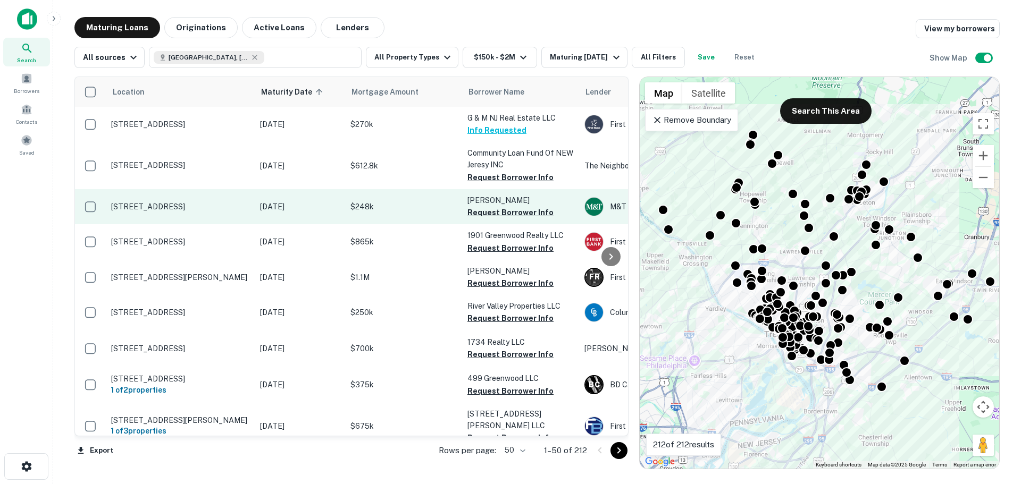
click at [219, 202] on p "1194 Parkway Ave Ewing, NJ 08628" at bounding box center [180, 207] width 138 height 10
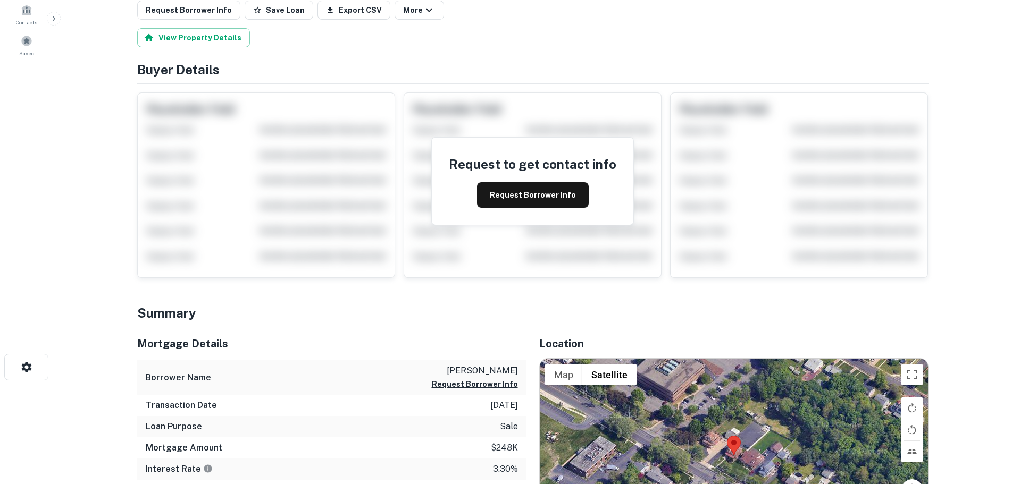
scroll to position [53, 0]
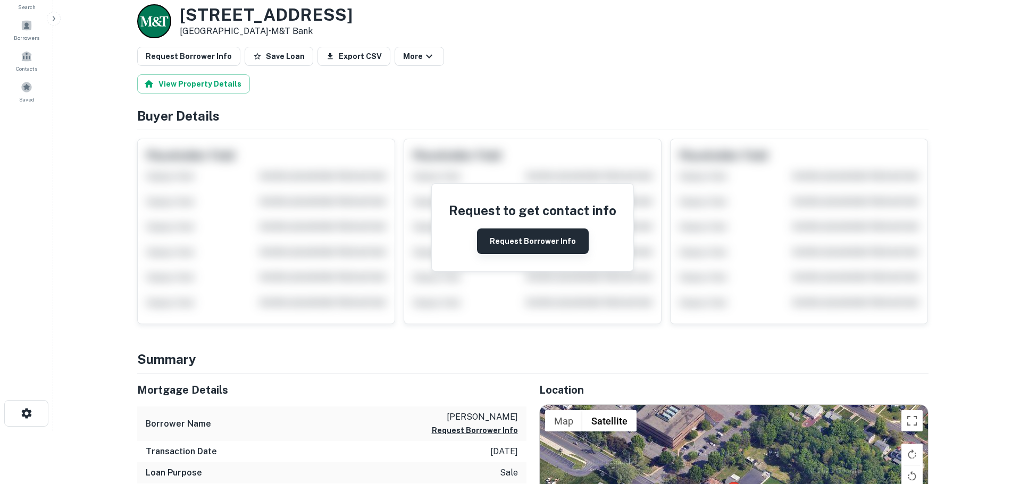
click at [555, 241] on button "Request Borrower Info" at bounding box center [533, 242] width 112 height 26
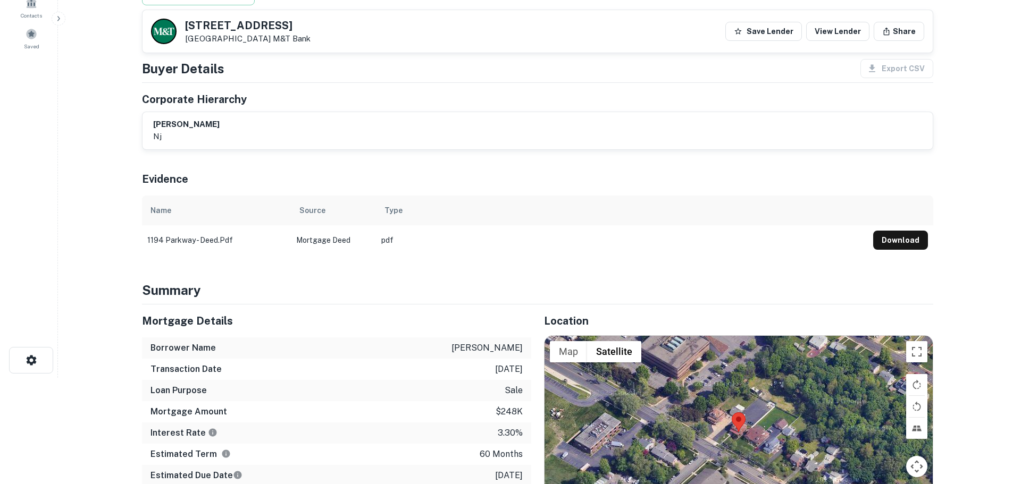
scroll to position [0, 0]
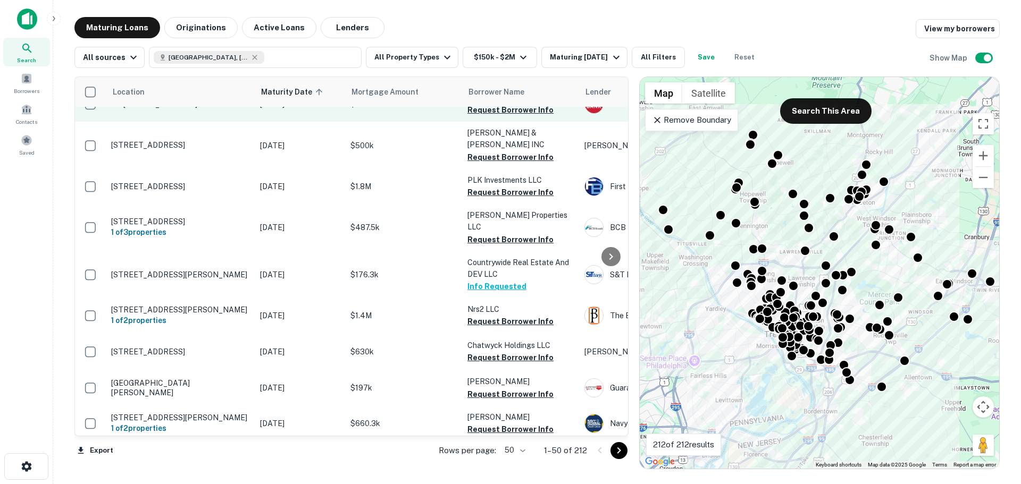
scroll to position [851, 0]
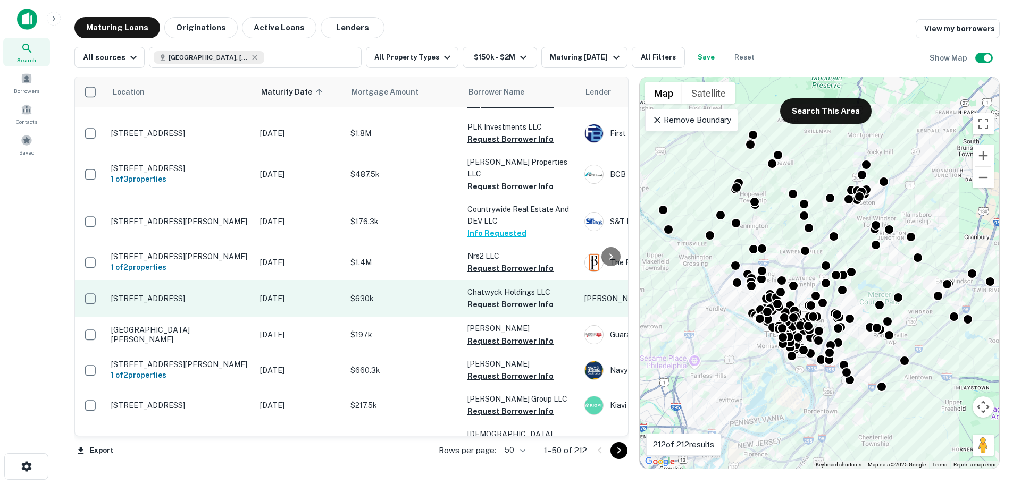
click at [202, 294] on p "330 Princeton Hightstown Rd Princeton Junction, NJ 08550" at bounding box center [180, 299] width 138 height 10
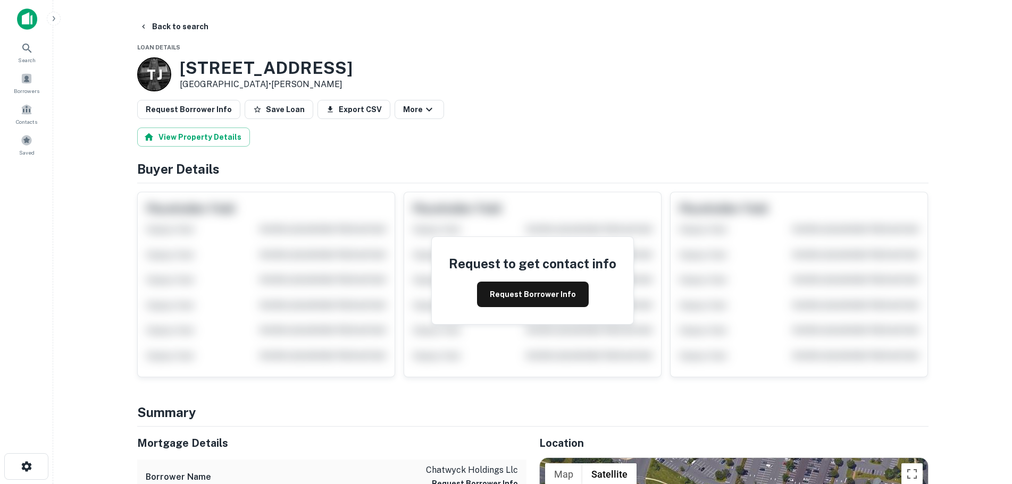
drag, startPoint x: 180, startPoint y: 70, endPoint x: 293, endPoint y: 85, distance: 114.2
click at [293, 85] on div "330 Princeton Hightstown Rd Princeton Junction, NJ 08550 • Timothy J Tuttle" at bounding box center [266, 74] width 173 height 33
copy div "330 Princeton Hightstown Rd Princeton Junction, NJ 08550"
click at [188, 26] on button "Back to search" at bounding box center [174, 26] width 78 height 19
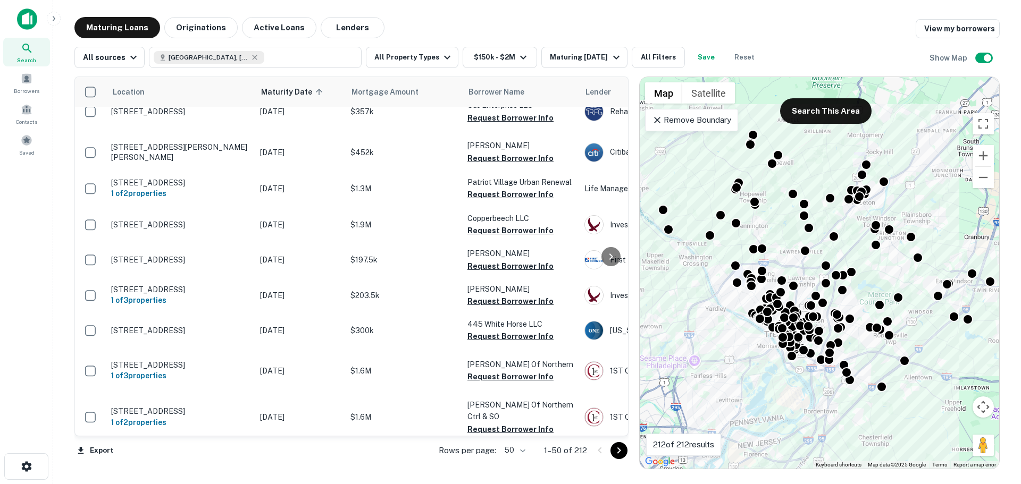
scroll to position [425, 0]
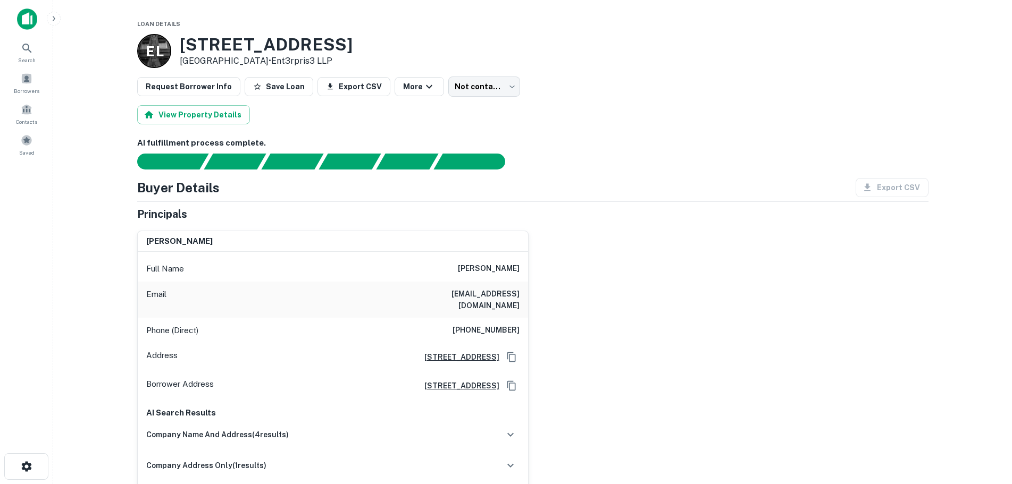
click at [508, 352] on icon "Copy Address" at bounding box center [511, 357] width 11 height 11
click at [513, 352] on icon "Copy Address" at bounding box center [511, 357] width 11 height 11
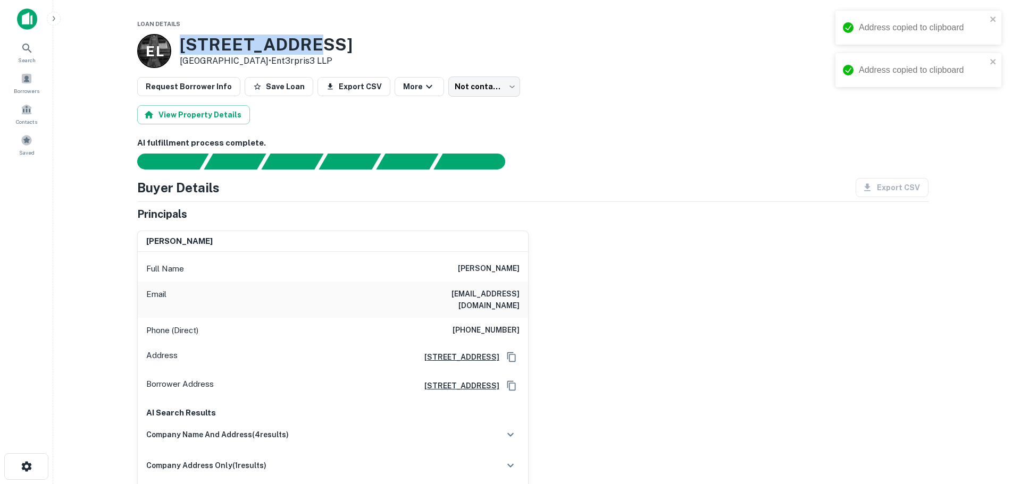
drag, startPoint x: 181, startPoint y: 46, endPoint x: 339, endPoint y: 46, distance: 157.9
click at [339, 46] on div "E L 37 E STATE ST Trenton, NJ 08608 • Ent3rpris3 LLP" at bounding box center [532, 51] width 791 height 34
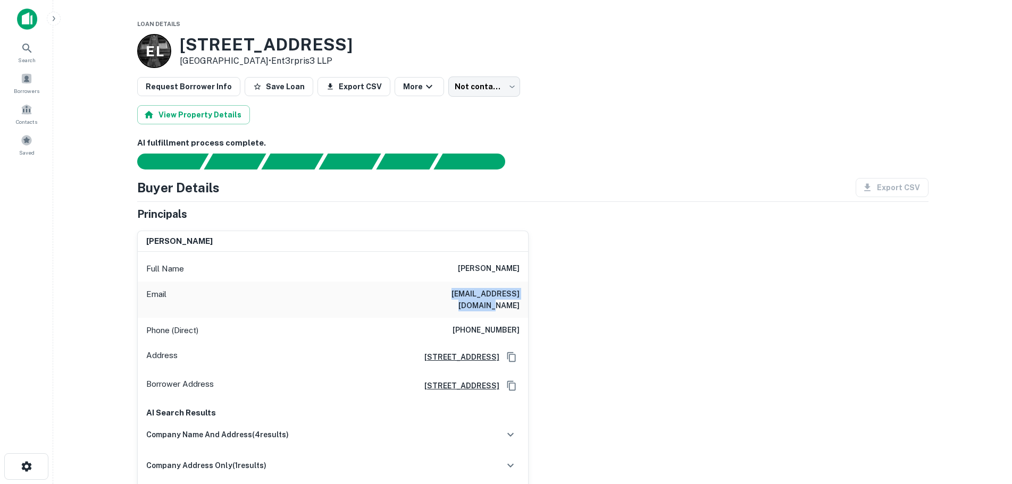
drag, startPoint x: 421, startPoint y: 296, endPoint x: 528, endPoint y: 295, distance: 107.9
click at [528, 295] on div "greisy fernandez Full Name greisy fernandez Email gfernandez4@hotmail.com Phone…" at bounding box center [529, 372] width 800 height 301
drag, startPoint x: 460, startPoint y: 269, endPoint x: 480, endPoint y: 273, distance: 20.6
click at [480, 273] on div "Full Name greisy fernandez" at bounding box center [333, 269] width 390 height 26
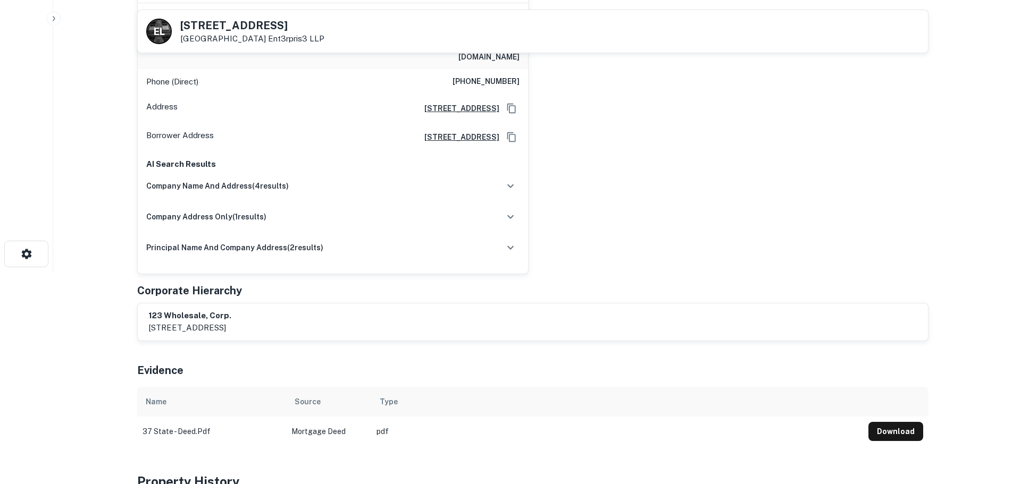
scroll to position [53, 0]
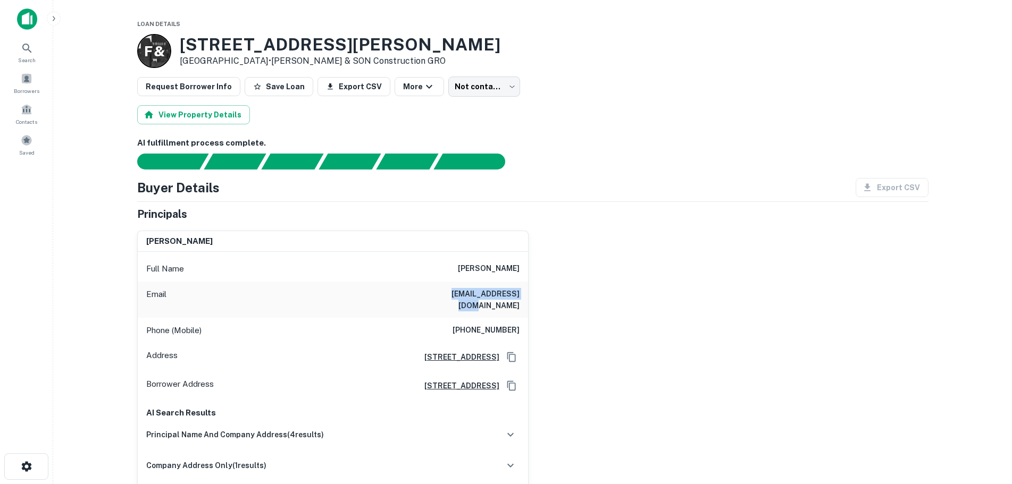
drag, startPoint x: 438, startPoint y: 297, endPoint x: 528, endPoint y: 298, distance: 90.4
click at [528, 298] on div "robert l agosto Full Name robert l agosto Email agosmel80@gmail.com Phone (Mobi…" at bounding box center [529, 372] width 800 height 301
copy h6 "agosmel80@gmail.com"
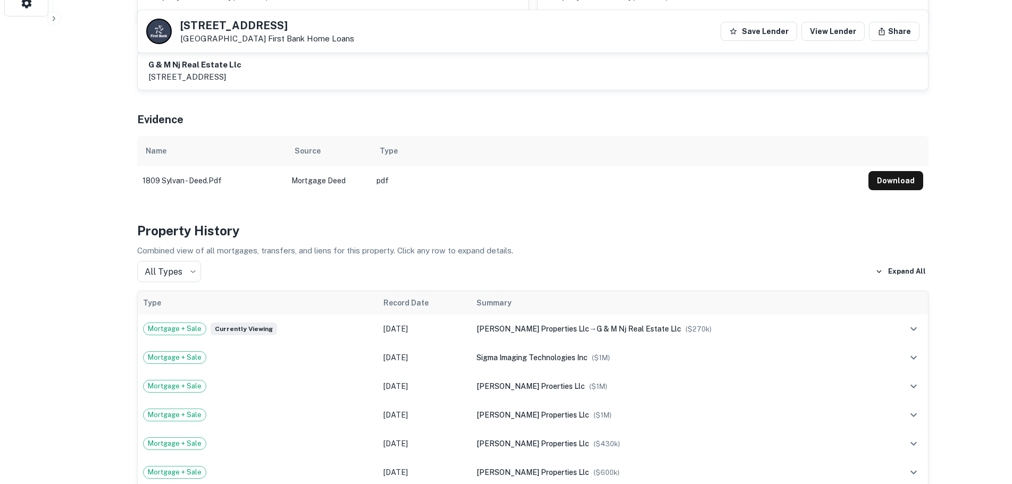
scroll to position [478, 0]
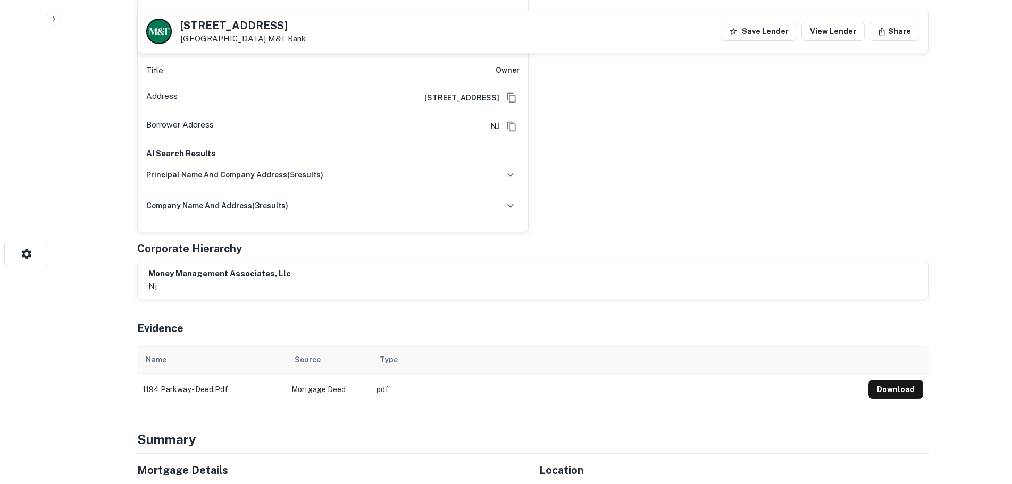
scroll to position [106, 0]
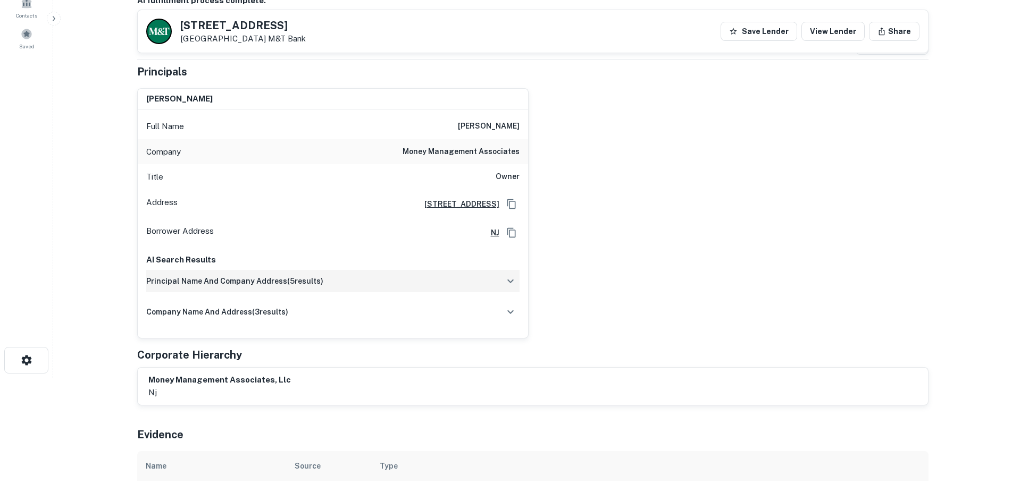
click at [398, 289] on div "principal name and company address ( 5 results)" at bounding box center [332, 281] width 373 height 22
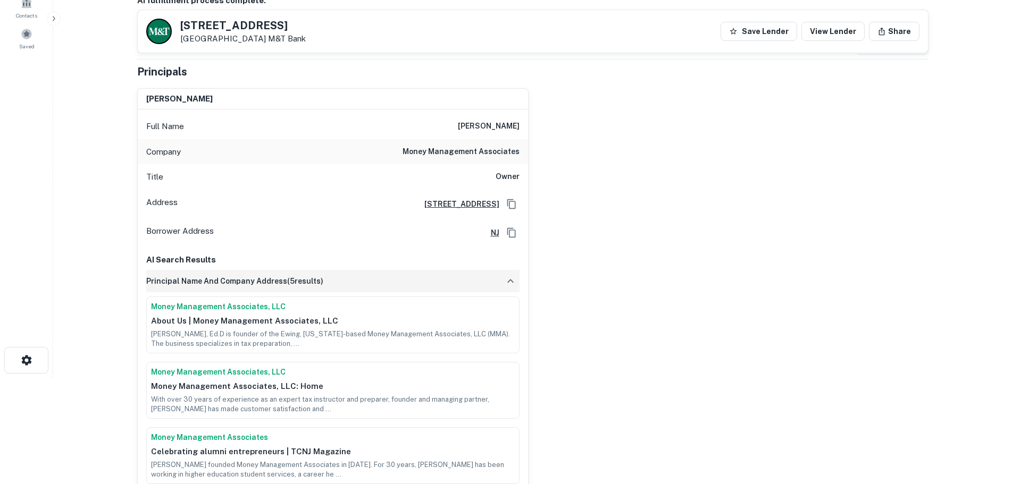
click at [398, 289] on div "principal name and company address ( 5 results)" at bounding box center [332, 281] width 373 height 22
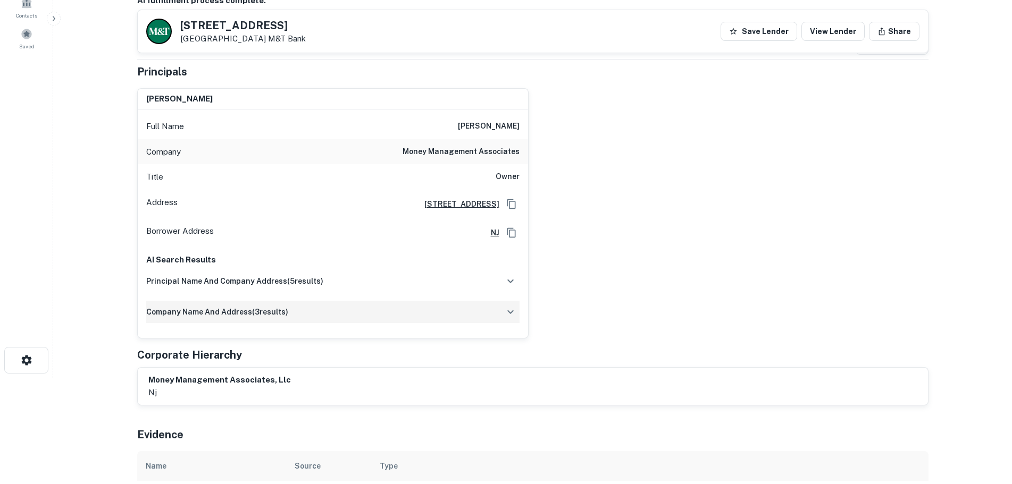
click at [390, 307] on div "company name and address ( 3 results)" at bounding box center [332, 312] width 373 height 22
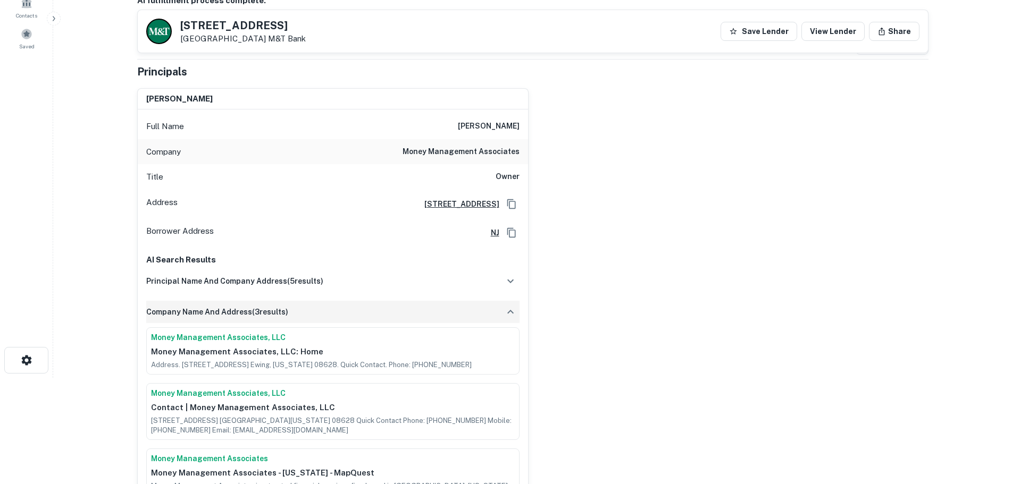
click at [390, 307] on div "company name and address ( 3 results)" at bounding box center [332, 312] width 373 height 22
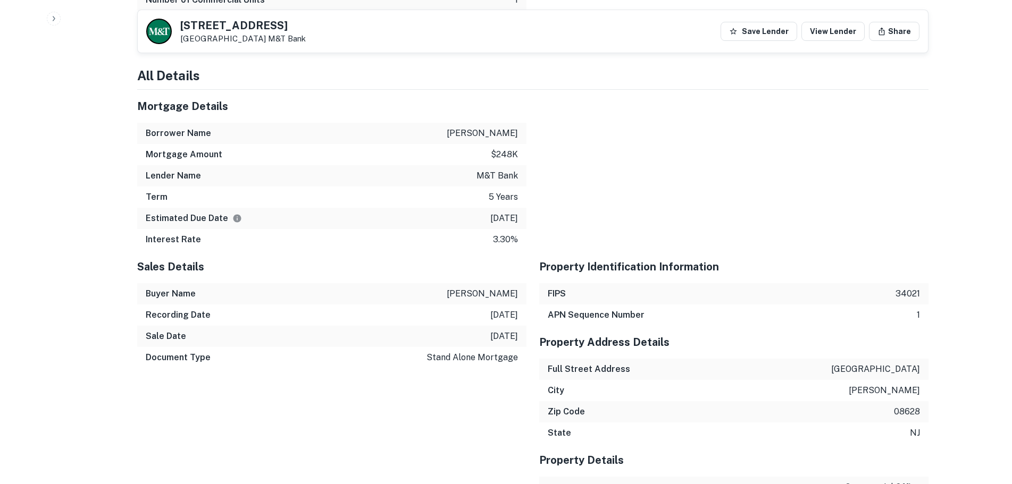
scroll to position [1010, 0]
